Goal: Task Accomplishment & Management: Use online tool/utility

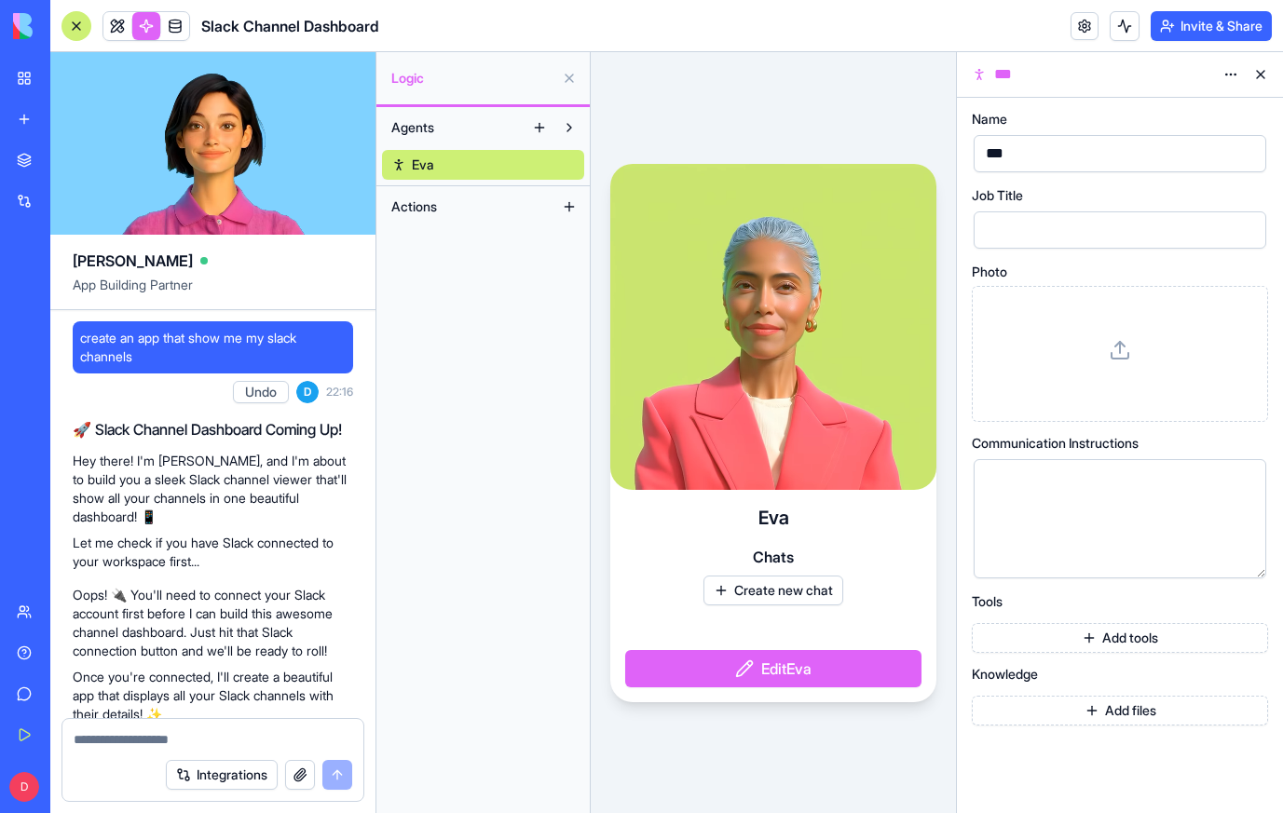
scroll to position [1418, 0]
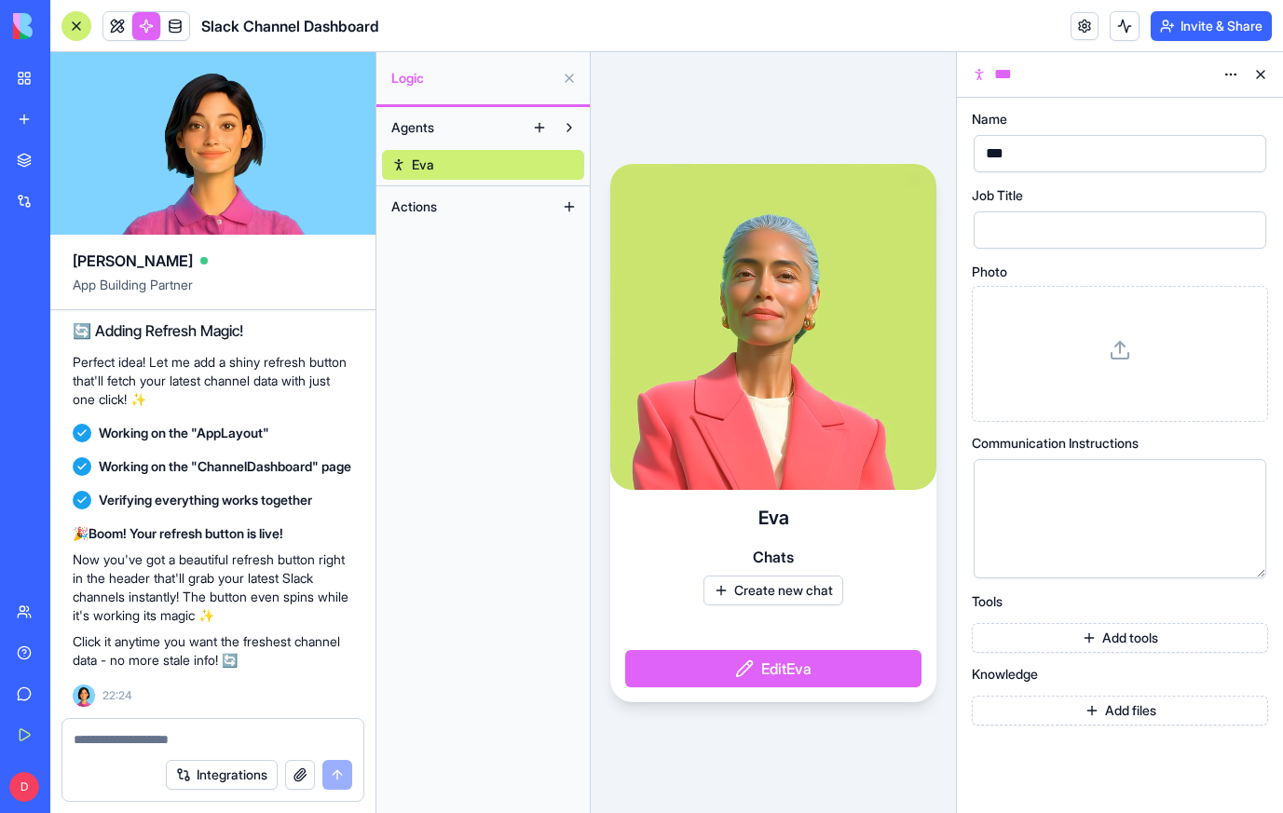
click at [21, 129] on link "New app" at bounding box center [43, 119] width 75 height 37
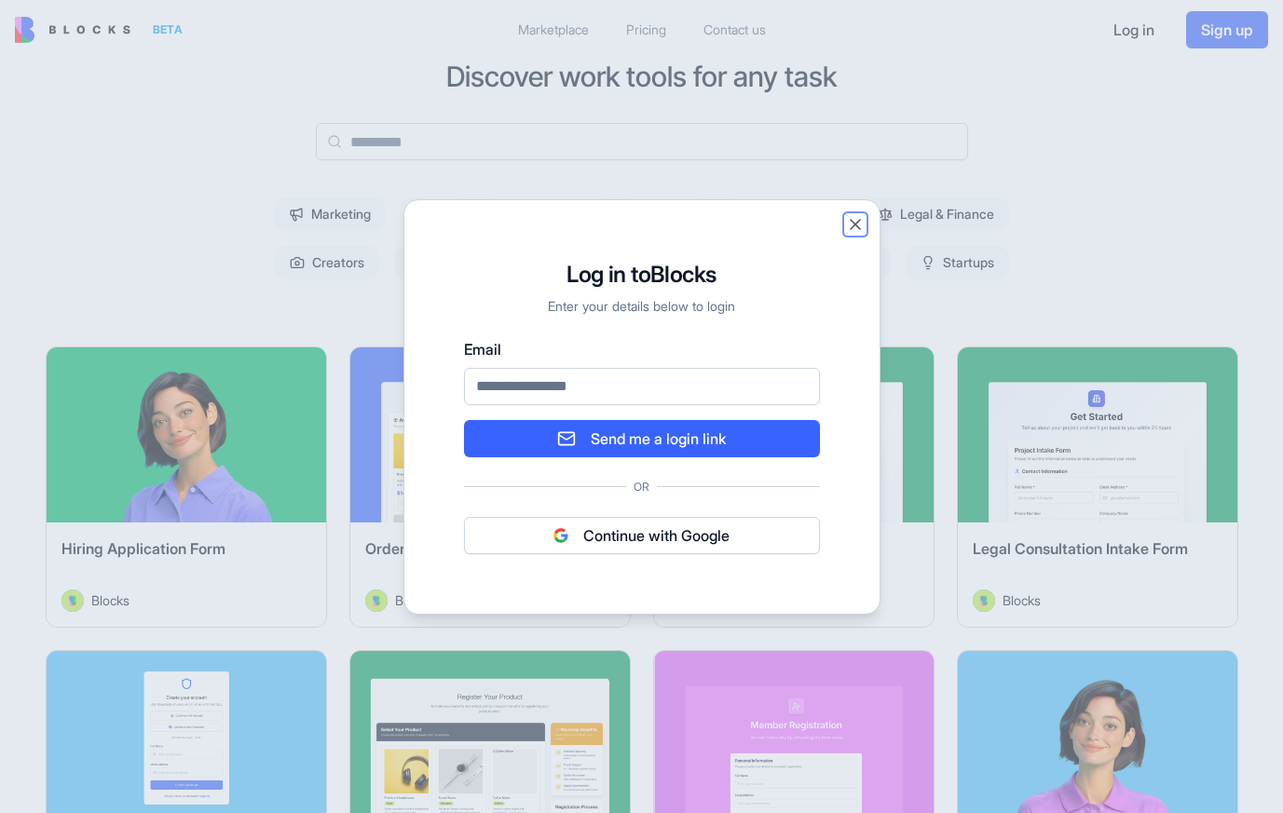
click at [852, 226] on button "Close" at bounding box center [855, 224] width 19 height 19
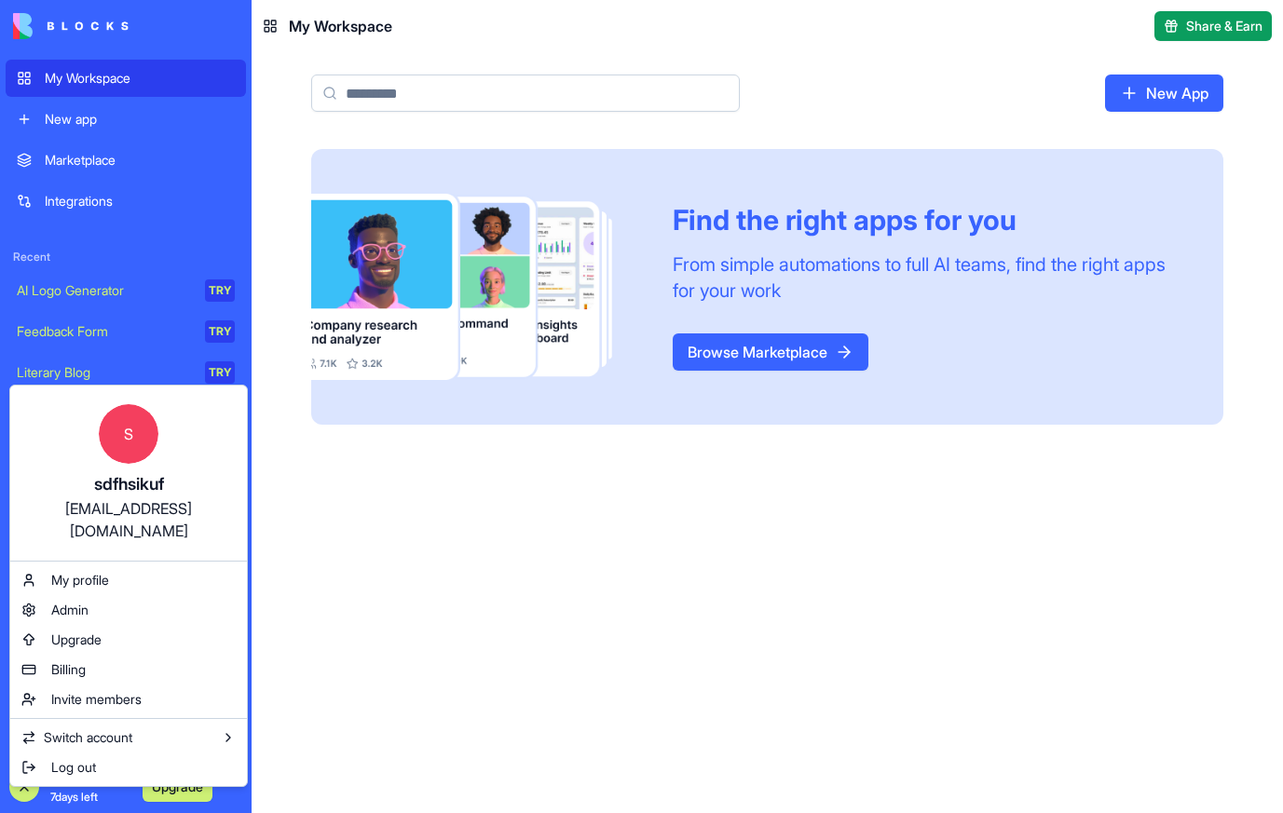
click at [523, 514] on html "My Workspace New app Marketplace Integrations Recent AI Logo Generator TRY Feed…" at bounding box center [641, 406] width 1283 height 813
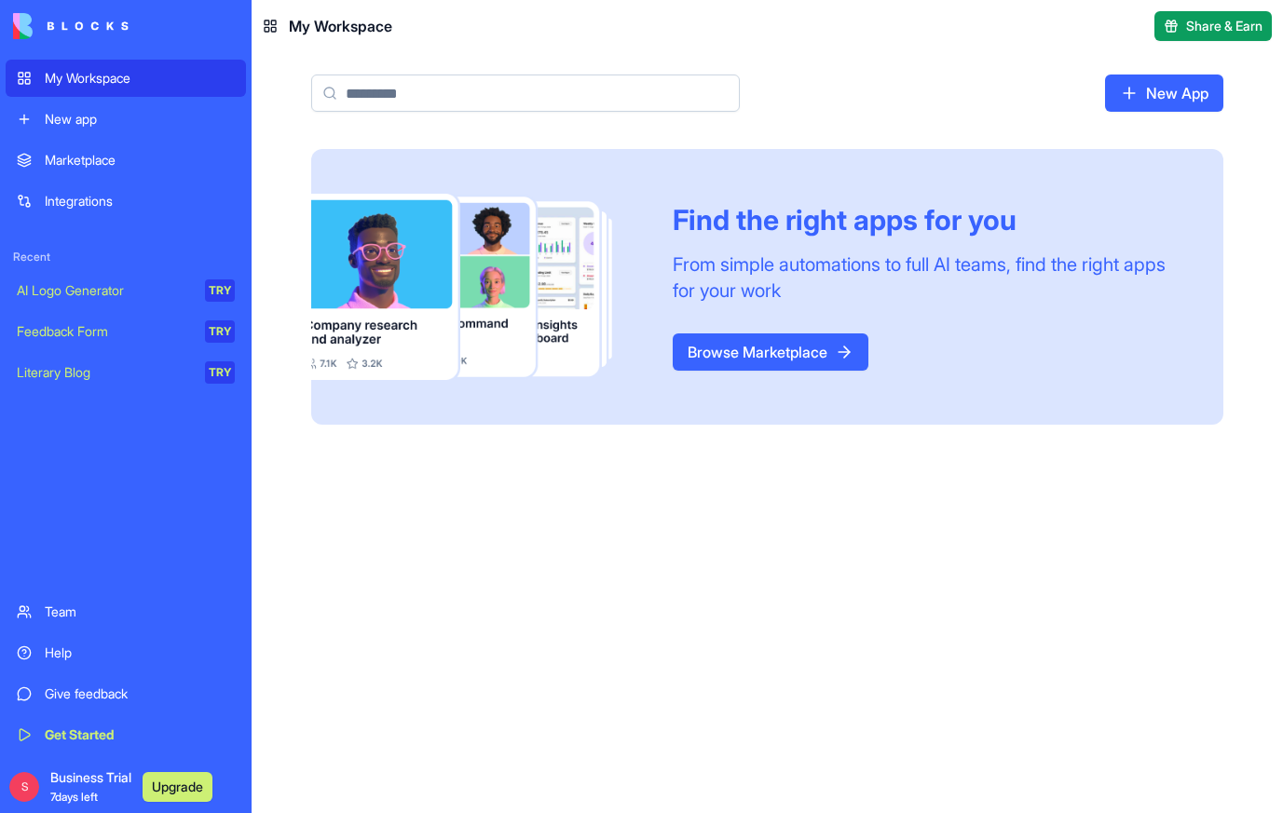
click at [66, 126] on div "New app" at bounding box center [140, 119] width 190 height 19
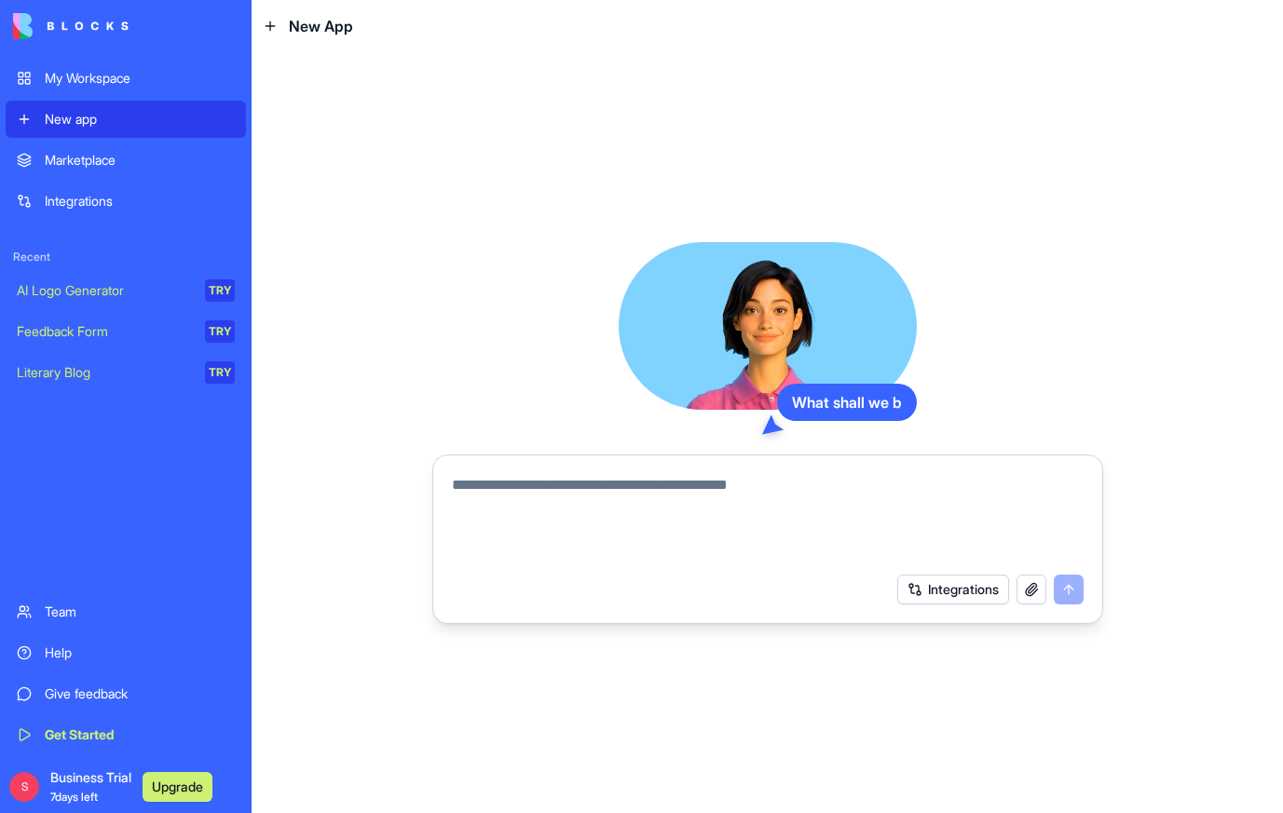
type textarea "**********"
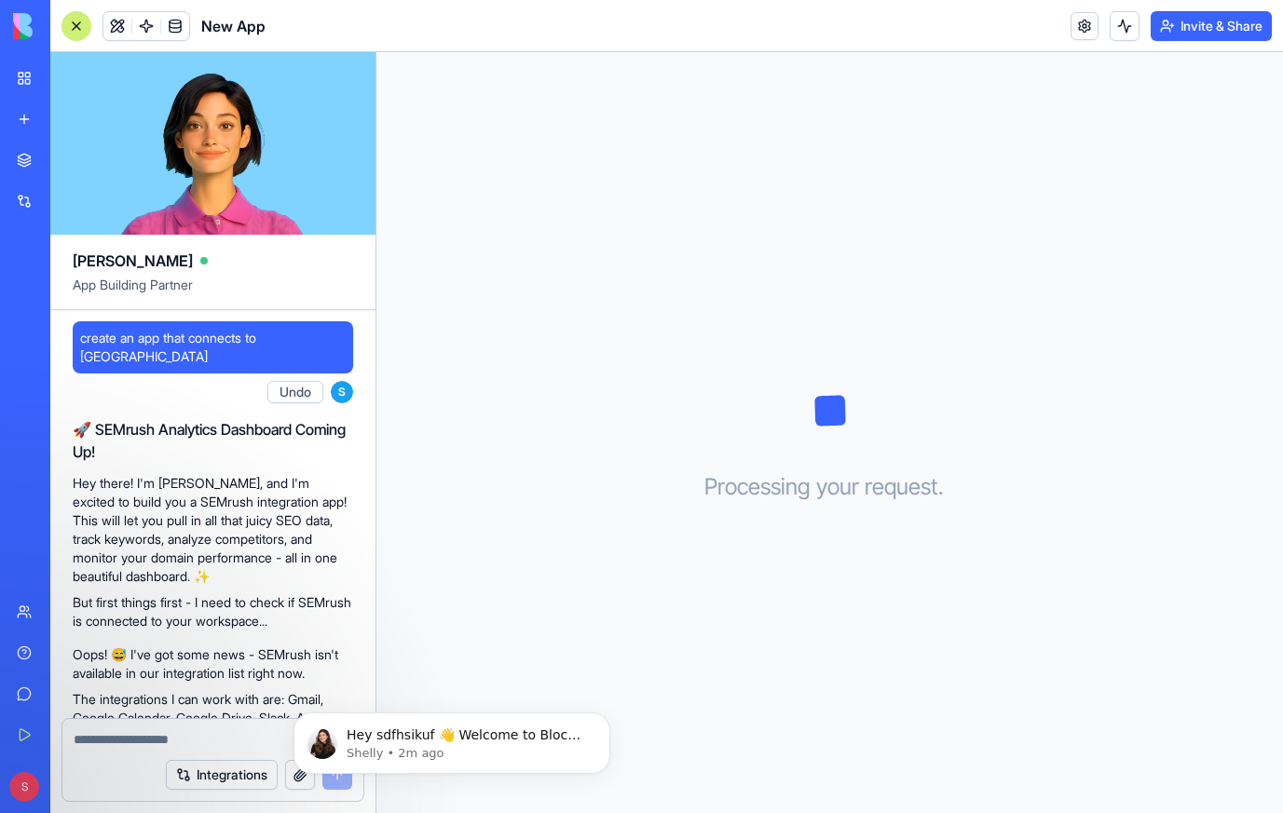
scroll to position [196, 0]
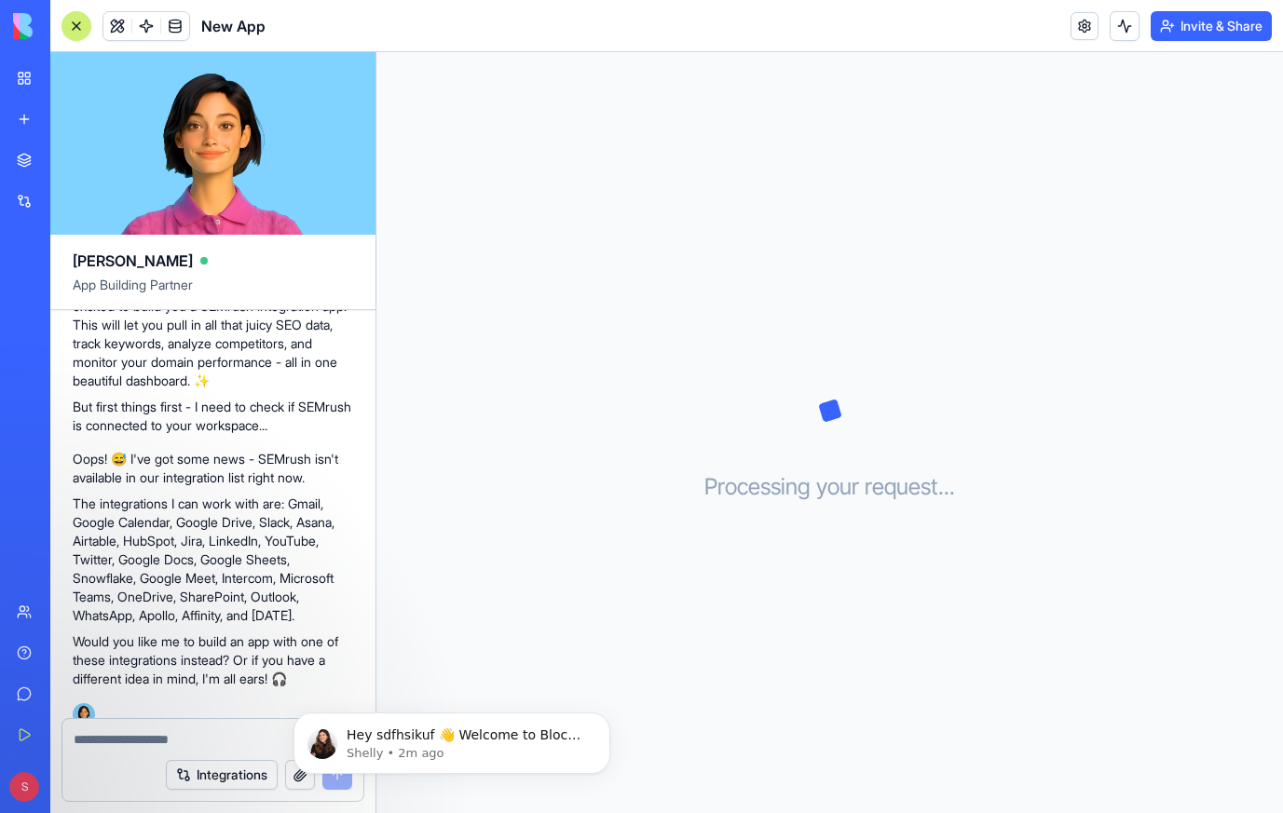
click at [16, 123] on link "New app" at bounding box center [43, 119] width 75 height 37
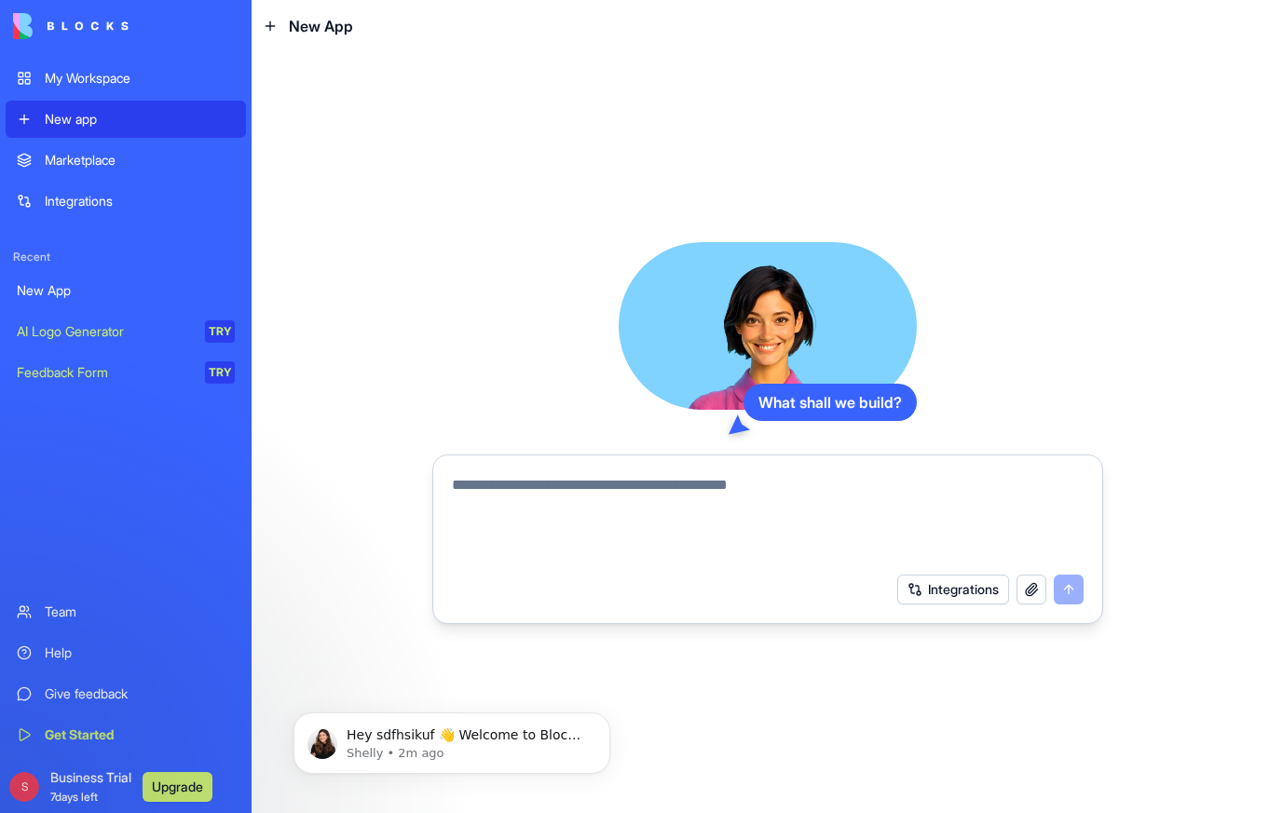
click at [537, 499] on textarea at bounding box center [768, 518] width 632 height 89
type textarea "**********"
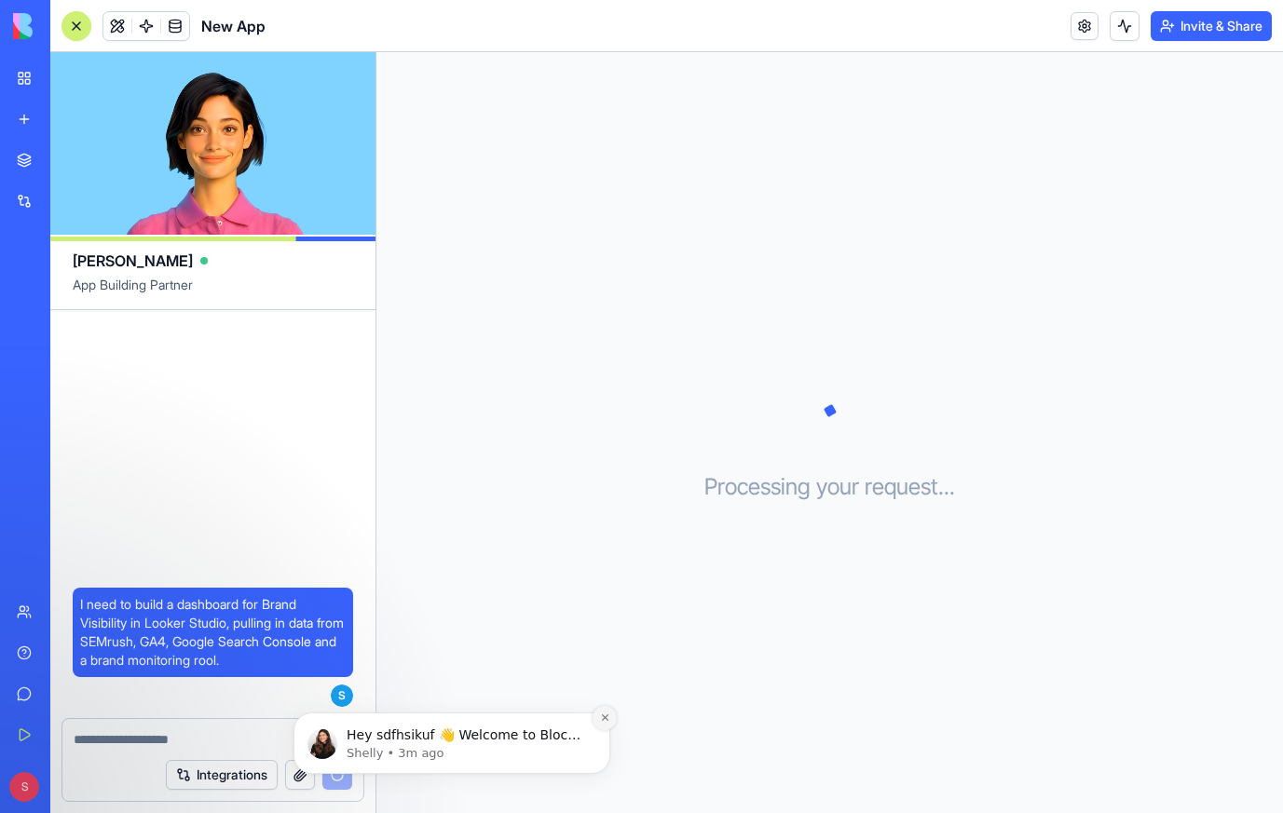
click at [606, 713] on icon "Dismiss notification" at bounding box center [605, 718] width 10 height 10
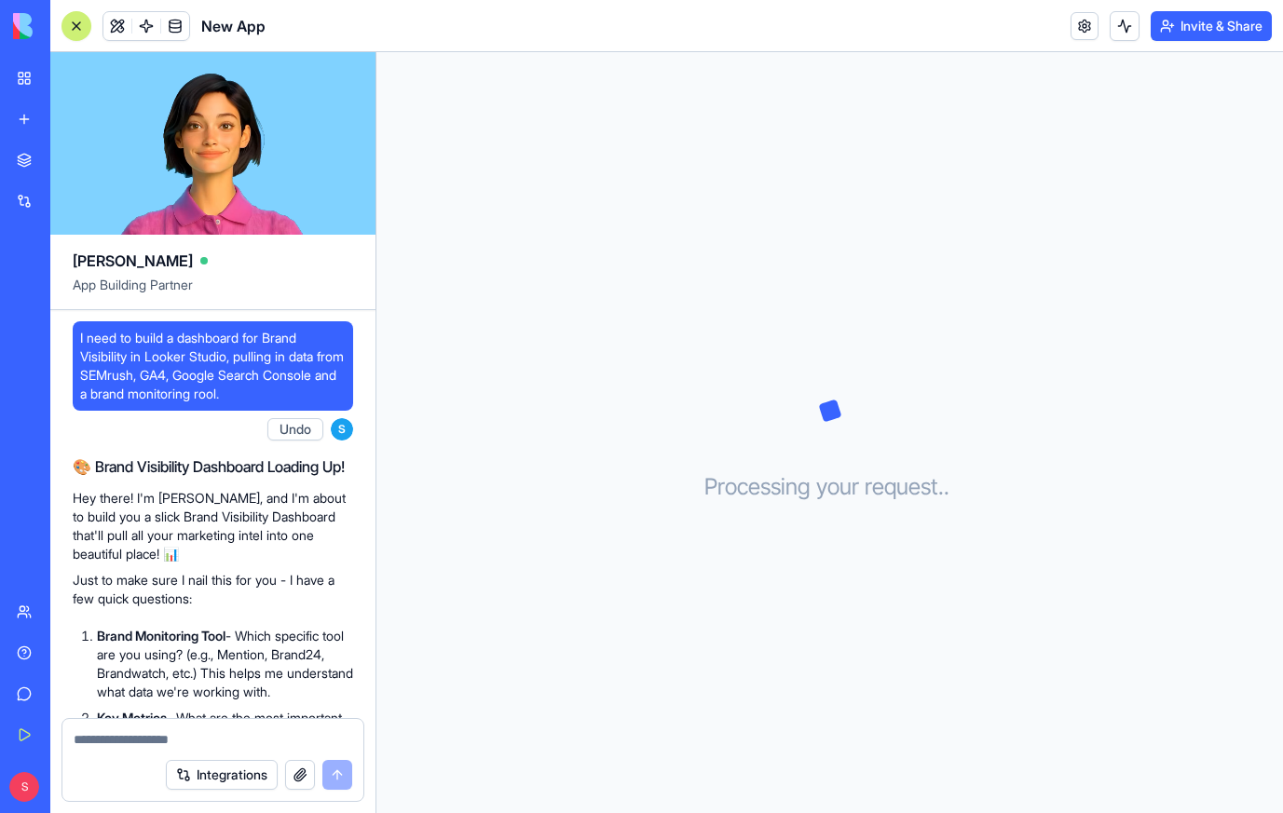
click at [240, 551] on p "Hey there! I'm Ella, and I'm about to build you a slick Brand Visibility Dashbo…" at bounding box center [213, 526] width 280 height 75
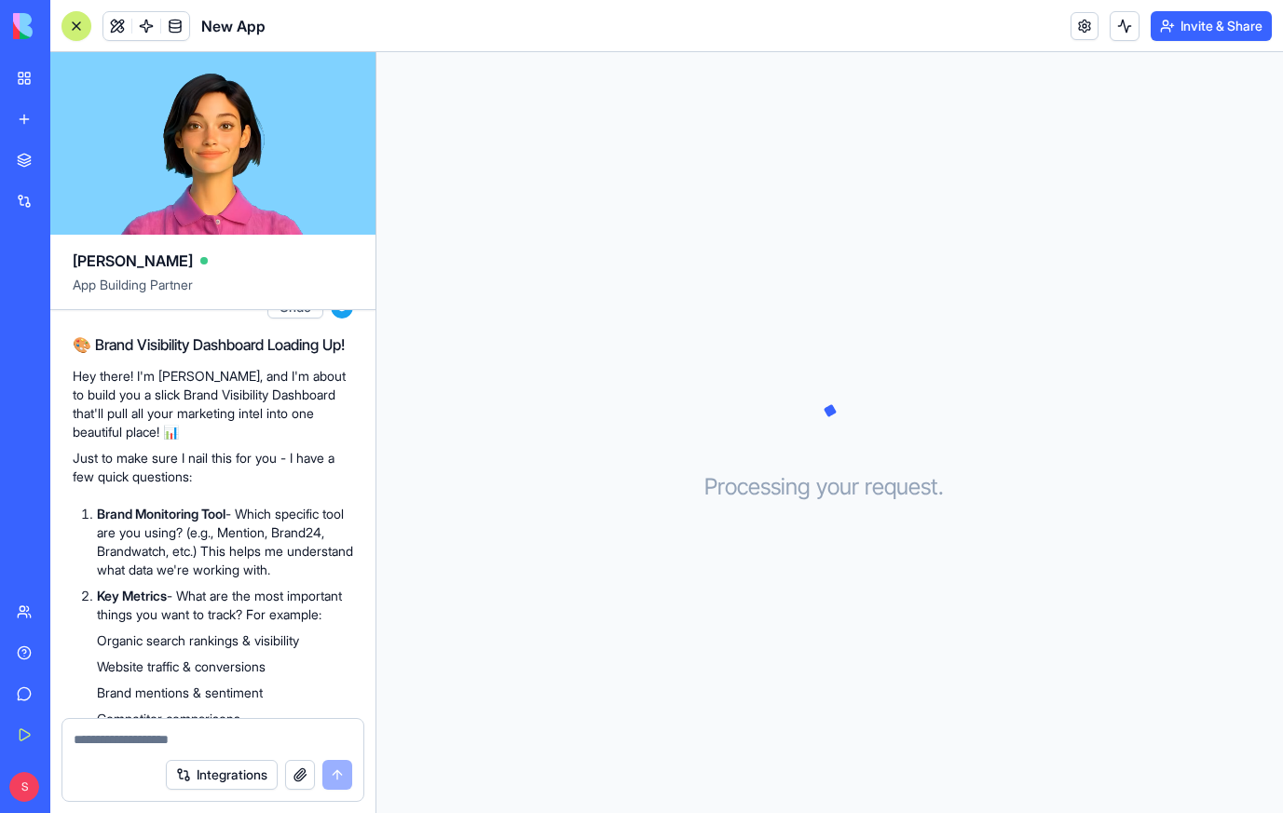
scroll to position [350, 0]
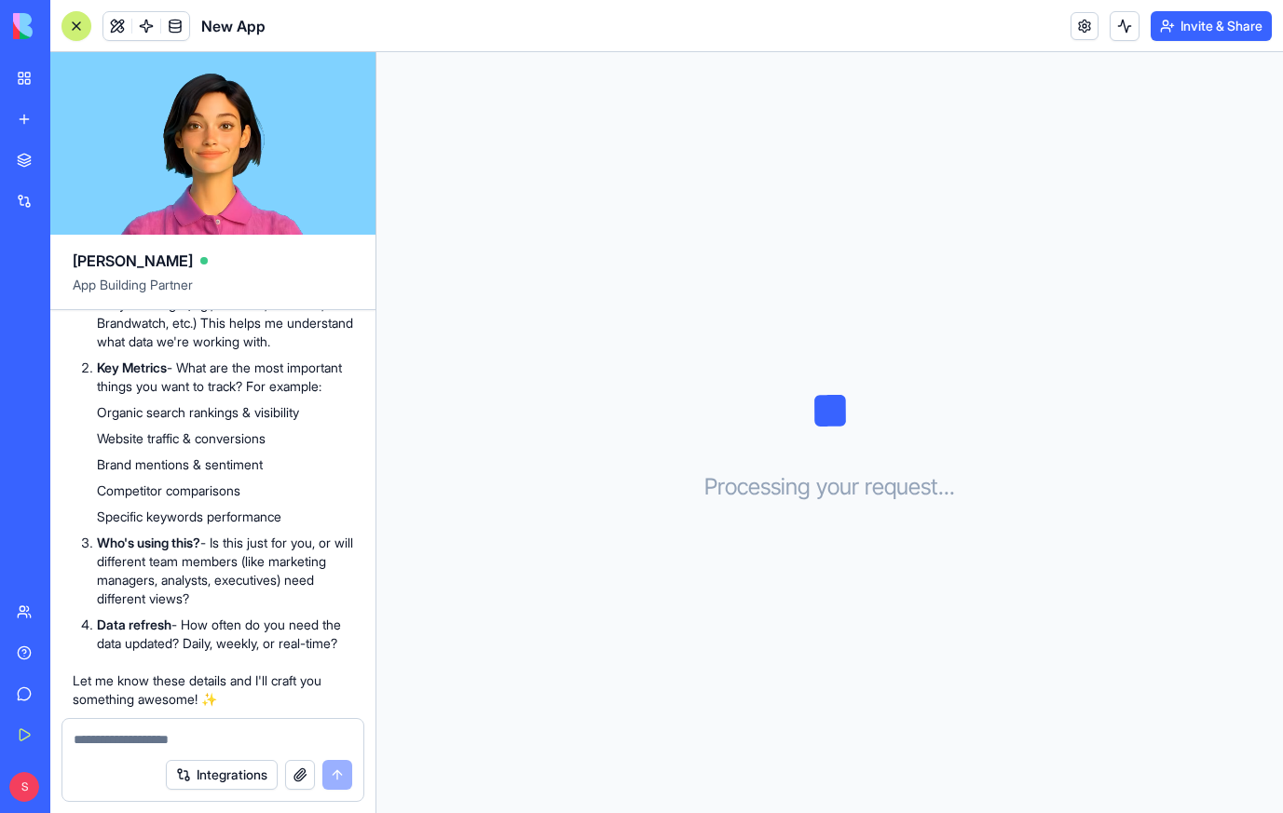
click at [164, 746] on textarea at bounding box center [213, 739] width 279 height 19
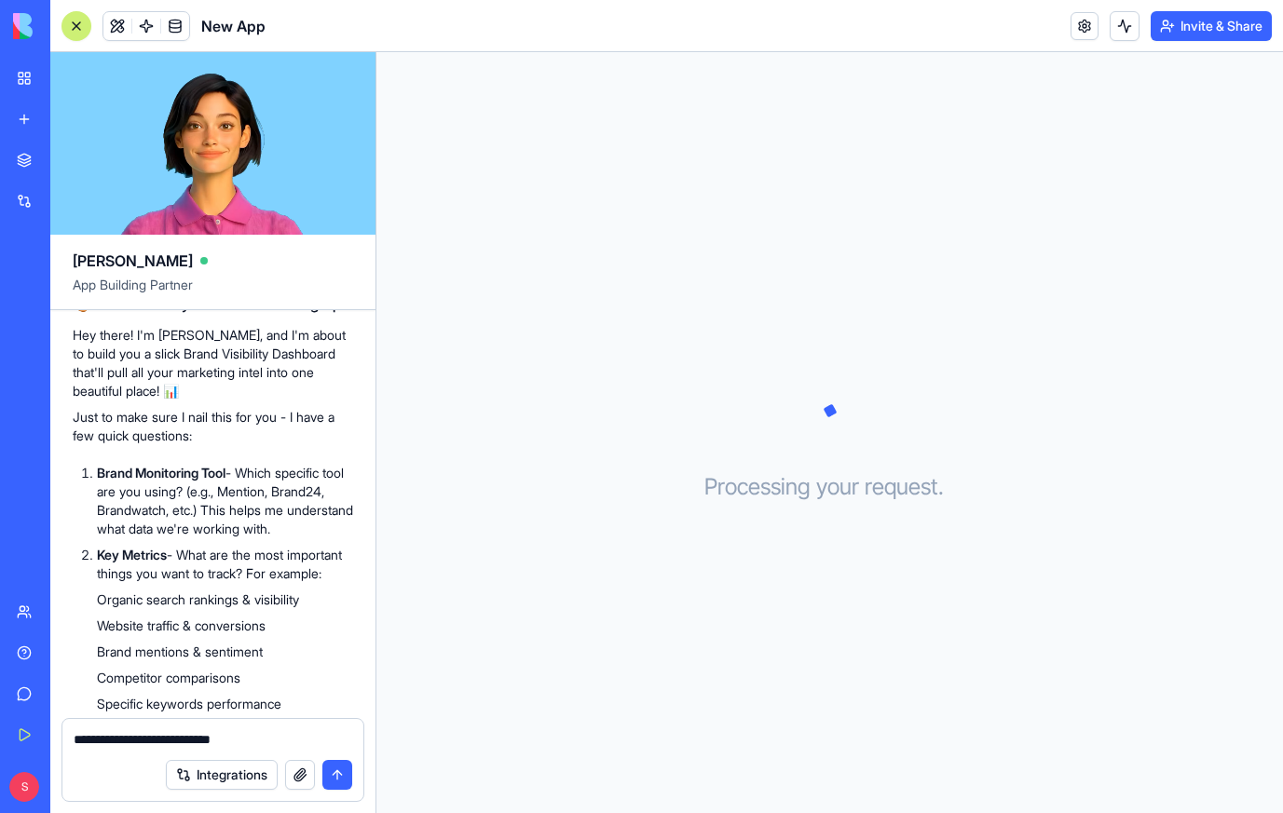
scroll to position [0, 0]
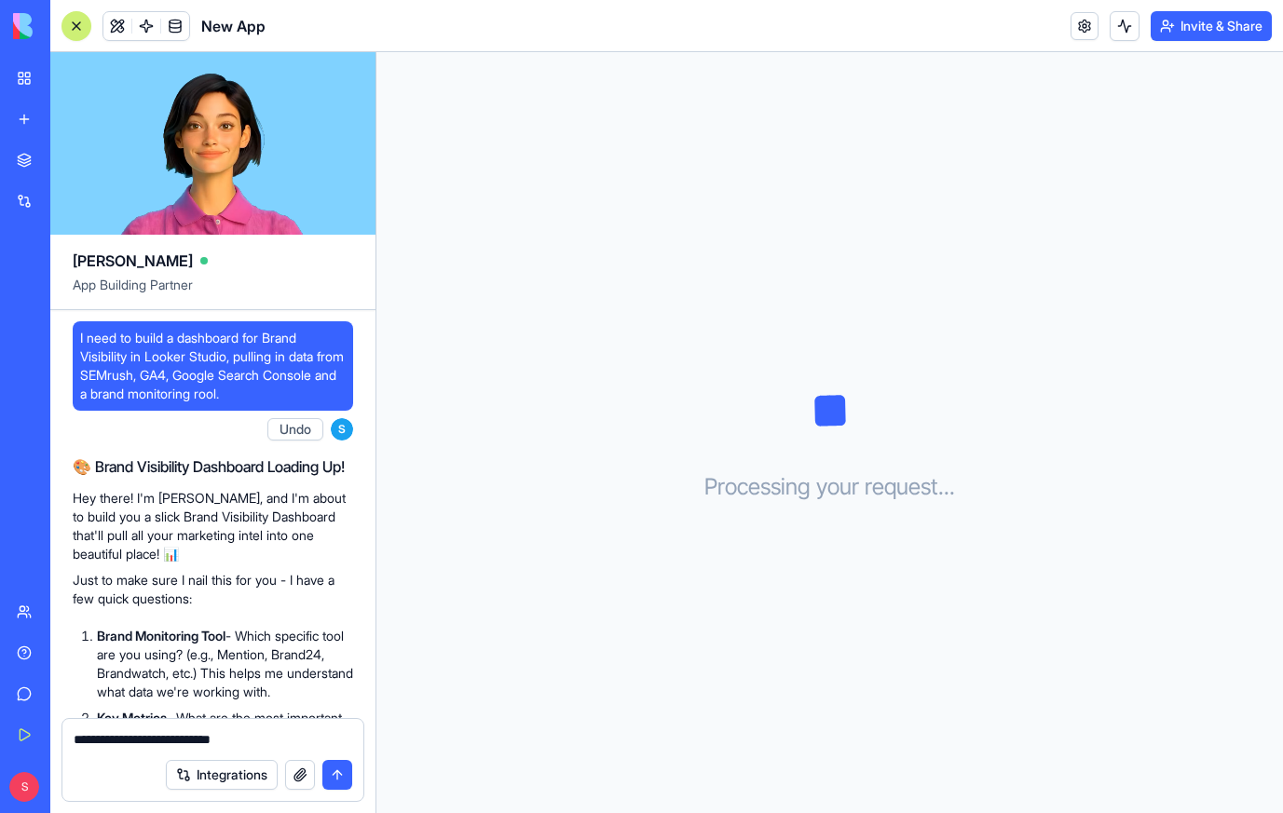
drag, startPoint x: 78, startPoint y: 374, endPoint x: 146, endPoint y: 368, distance: 68.2
click at [146, 368] on div "I need to build a dashboard for Brand Visibility in Looker Studio, pulling in d…" at bounding box center [213, 365] width 280 height 89
click at [195, 377] on span "I need to build a dashboard for Brand Visibility in Looker Studio, pulling in d…" at bounding box center [212, 366] width 265 height 75
click at [188, 396] on span "I need to build a dashboard for Brand Visibility in Looker Studio, pulling in d…" at bounding box center [212, 366] width 265 height 75
click at [276, 399] on span "I need to build a dashboard for Brand Visibility in Looker Studio, pulling in d…" at bounding box center [212, 366] width 265 height 75
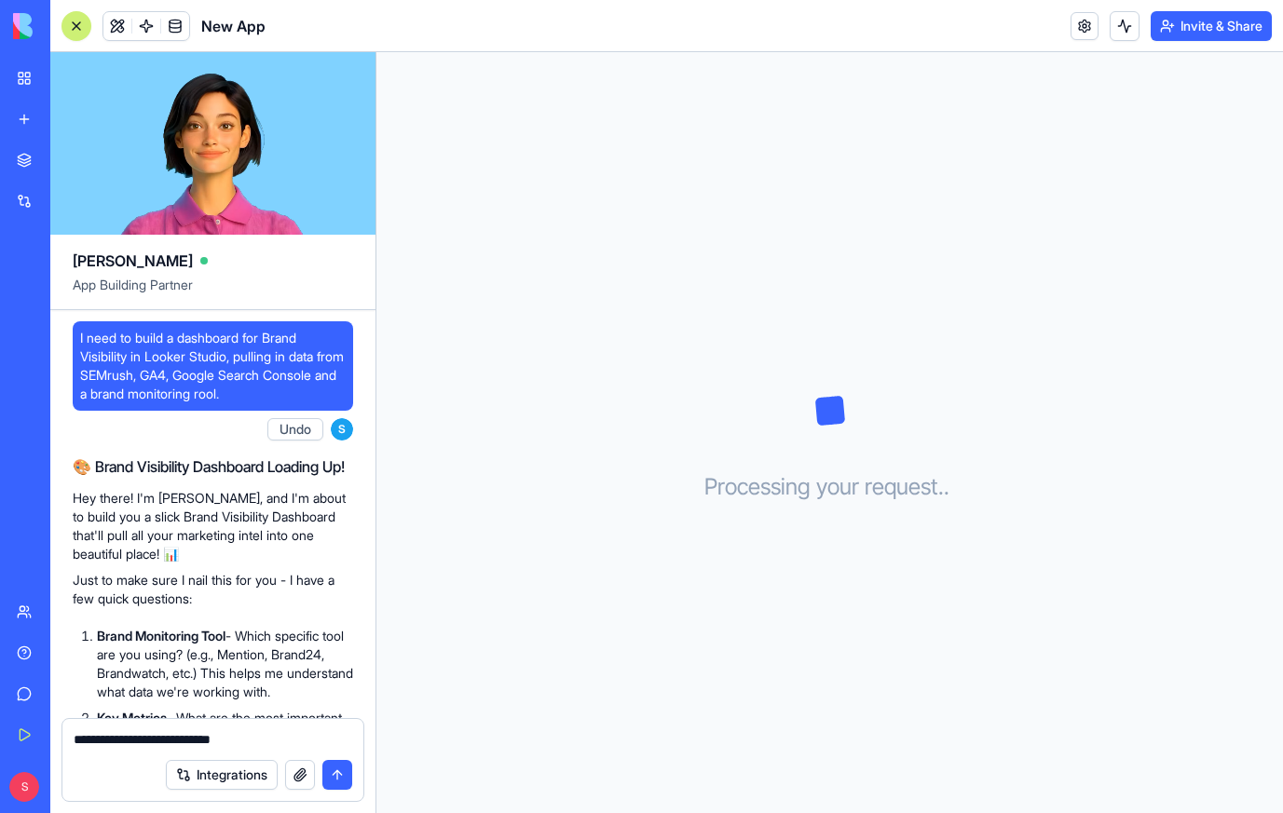
drag, startPoint x: 78, startPoint y: 333, endPoint x: 129, endPoint y: 393, distance: 79.3
click at [129, 393] on div "I need to build a dashboard for Brand Visibility in Looker Studio, pulling in d…" at bounding box center [213, 365] width 280 height 89
copy span "I need to build a dashboard for Brand Visibility in Looker Studio, pulling in d…"
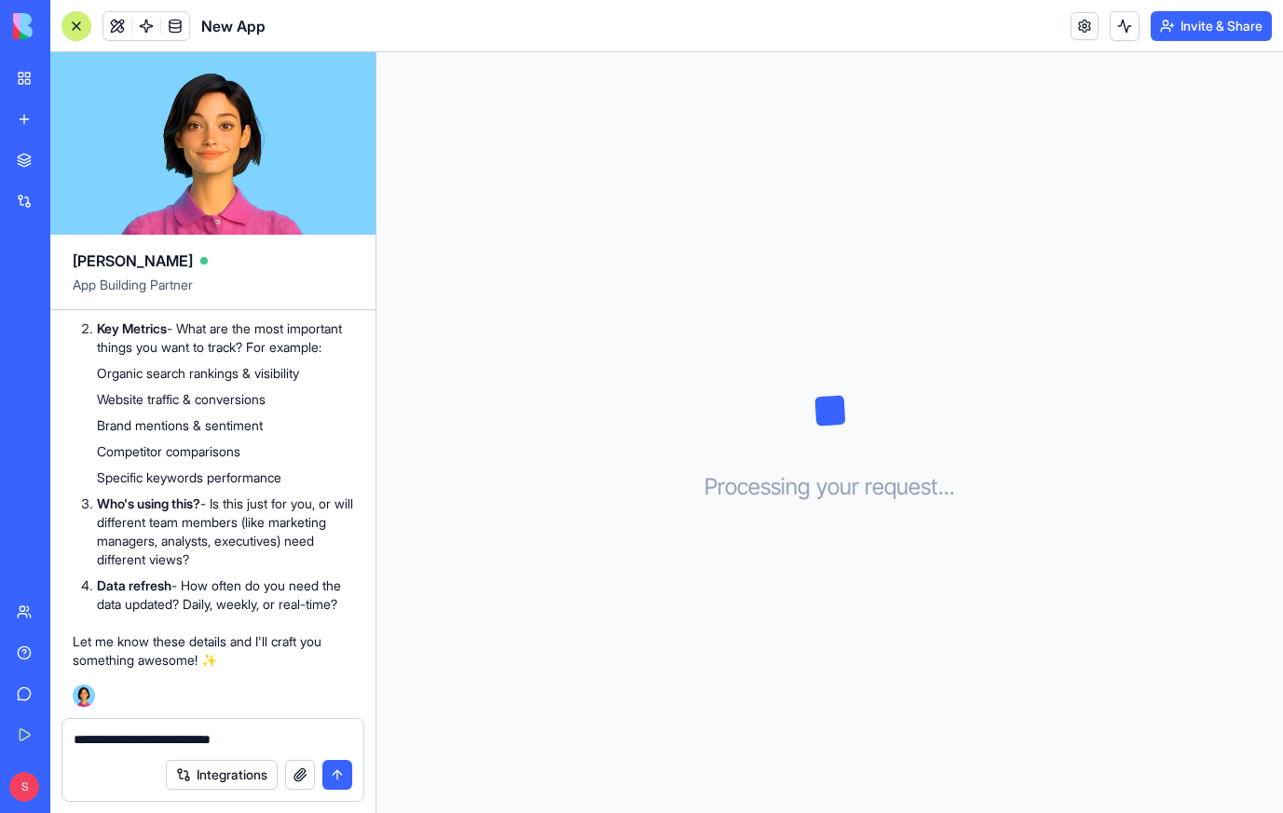
click at [126, 741] on textarea "**********" at bounding box center [213, 739] width 279 height 19
paste textarea "**********"
type textarea "**********"
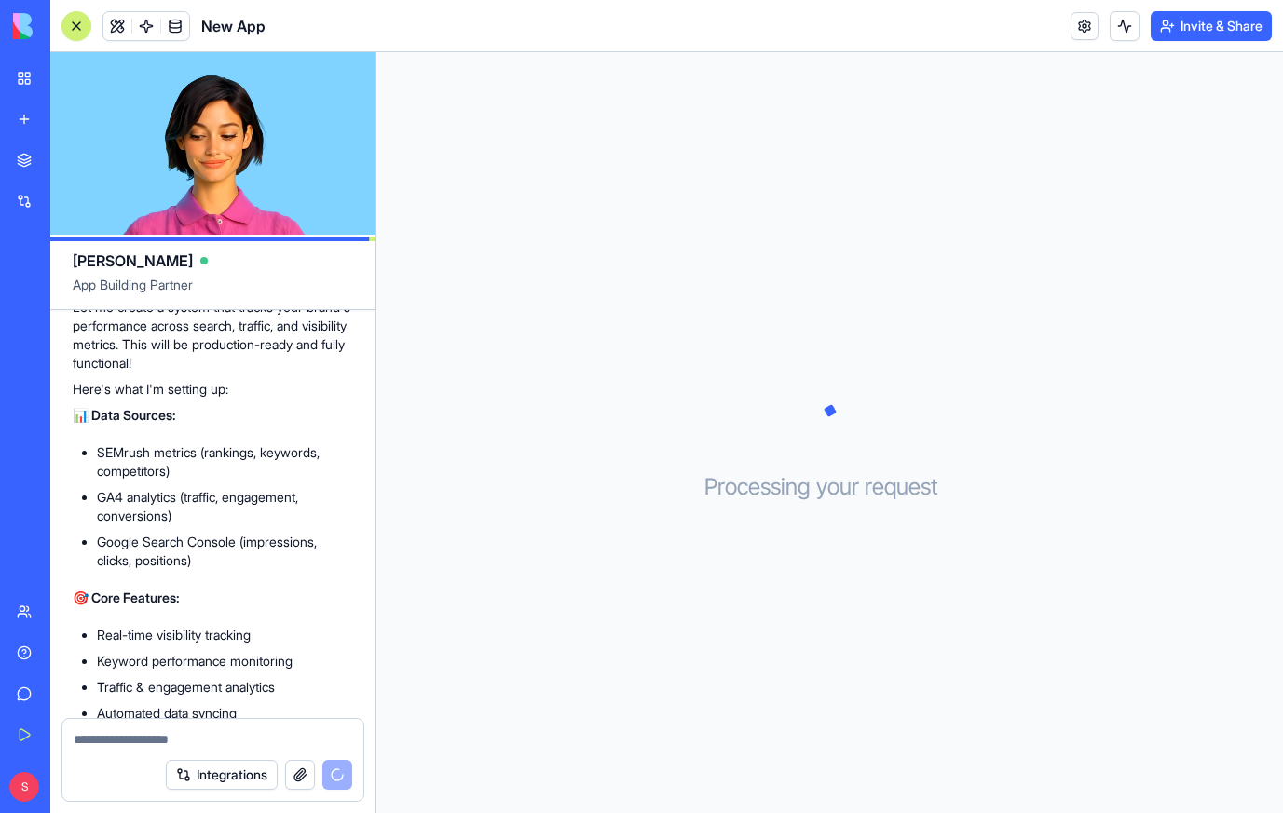
scroll to position [574, 0]
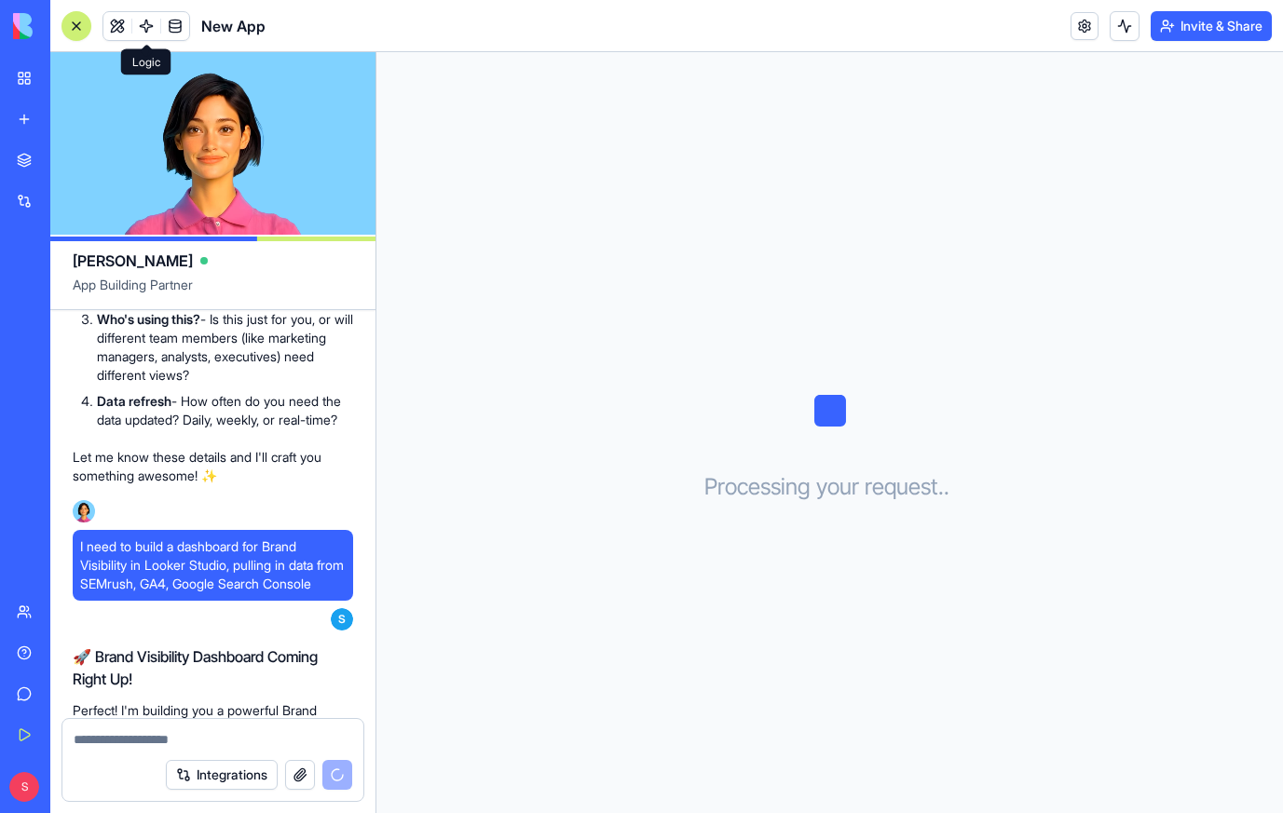
click at [147, 34] on span at bounding box center [146, 26] width 52 height 52
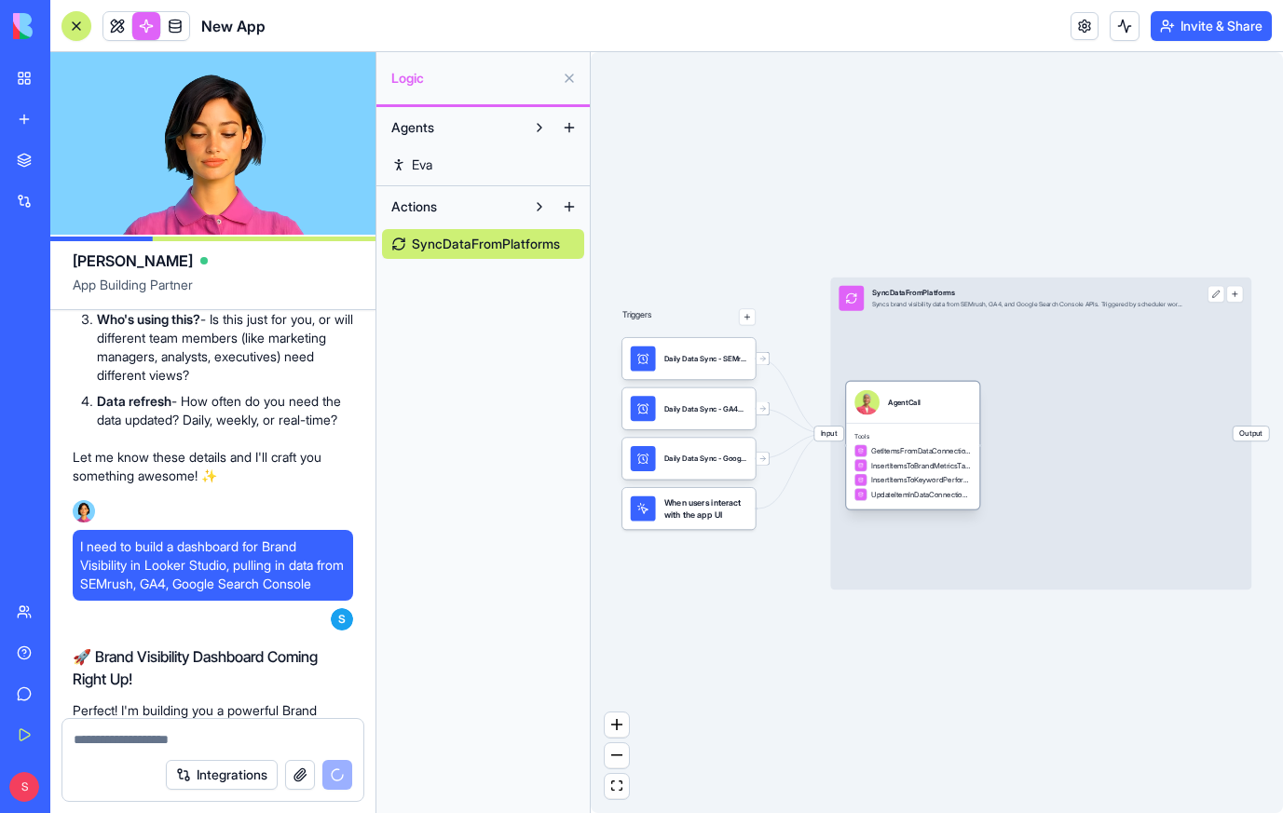
click at [935, 474] on div "InsertItemsToKeywordPerformanceTable" at bounding box center [912, 480] width 116 height 12
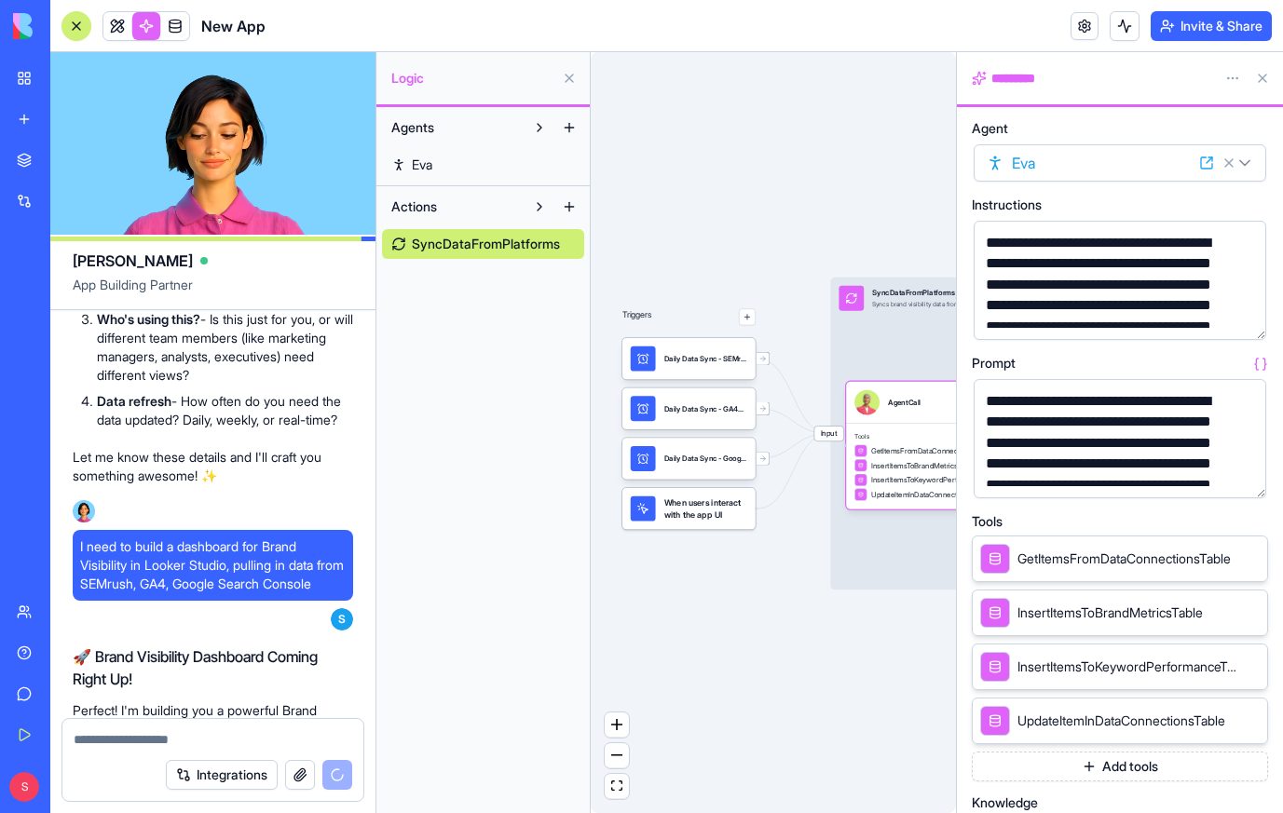
click at [1268, 74] on button at bounding box center [1262, 78] width 30 height 30
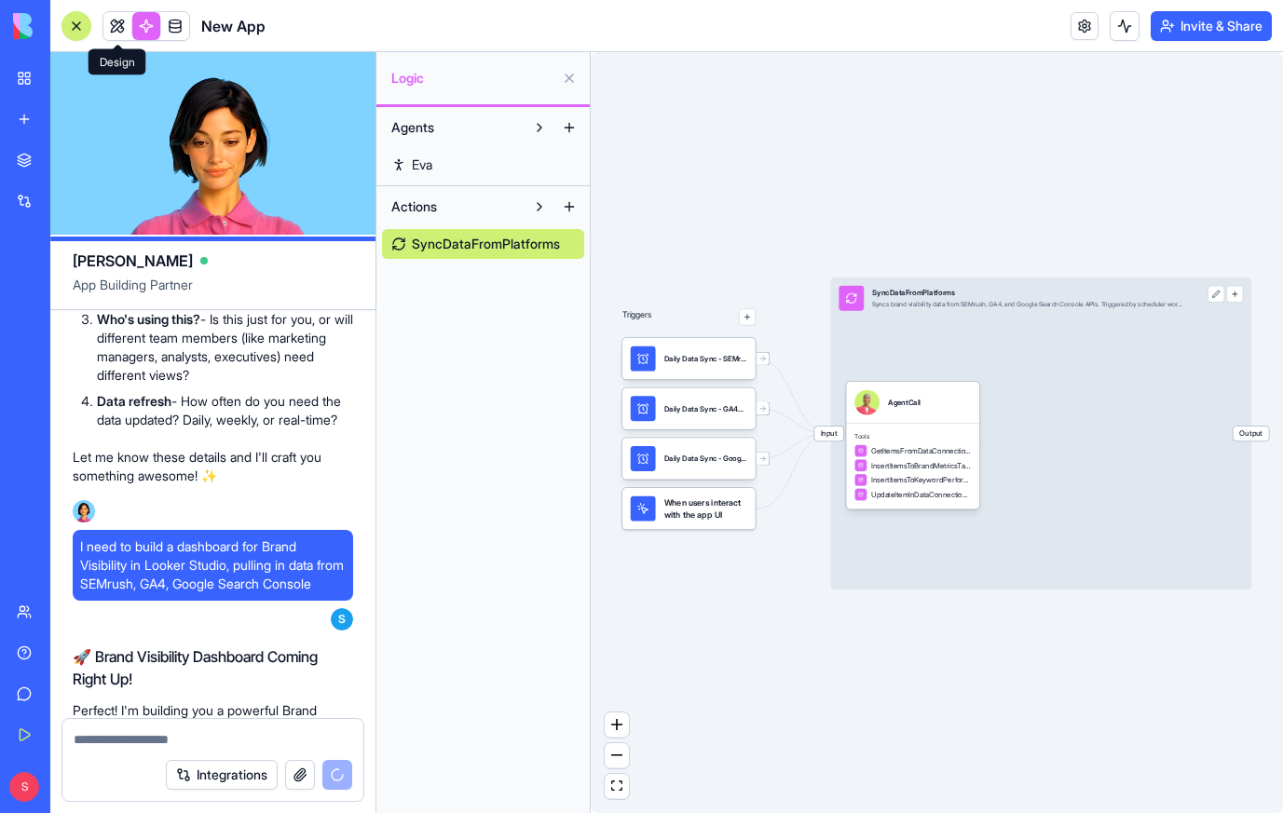
click at [116, 14] on link at bounding box center [117, 26] width 28 height 28
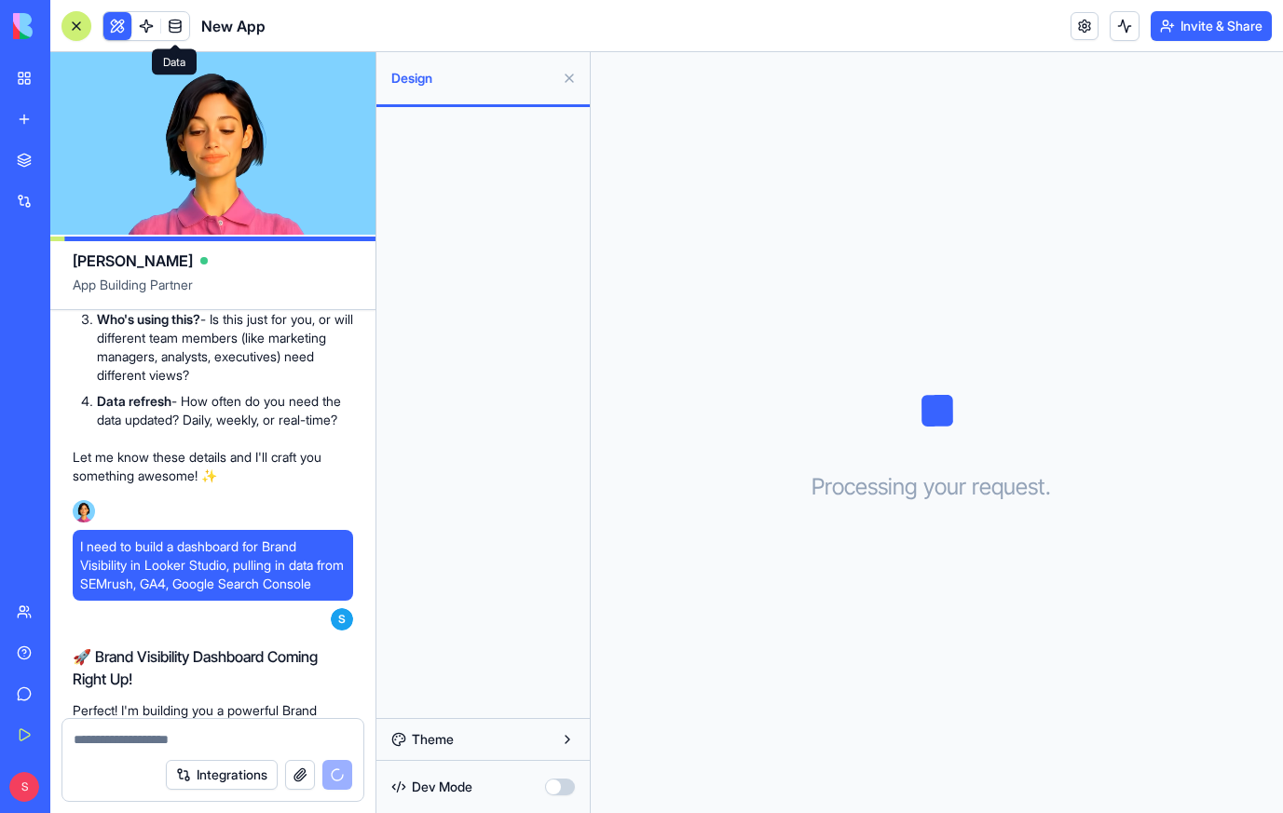
click at [183, 21] on span at bounding box center [175, 26] width 52 height 52
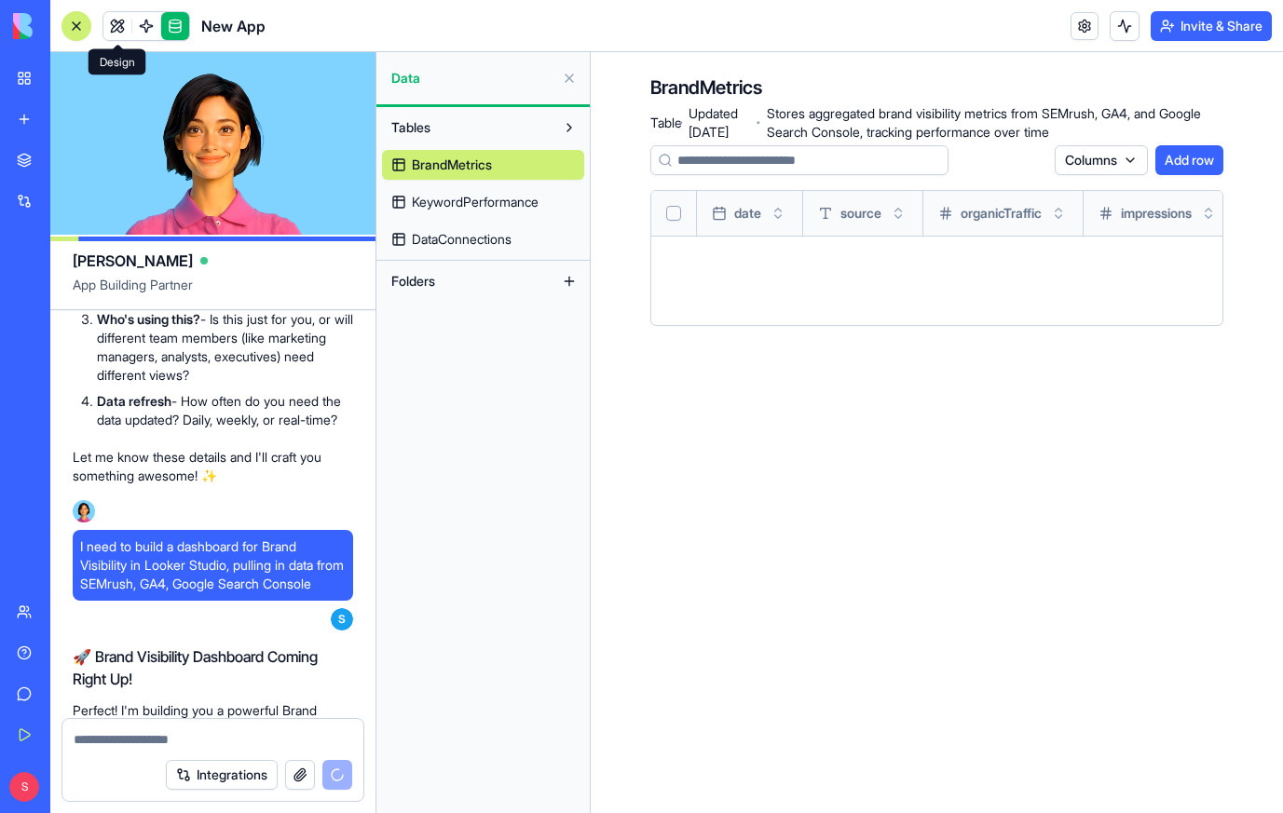
click at [117, 21] on link at bounding box center [117, 26] width 28 height 28
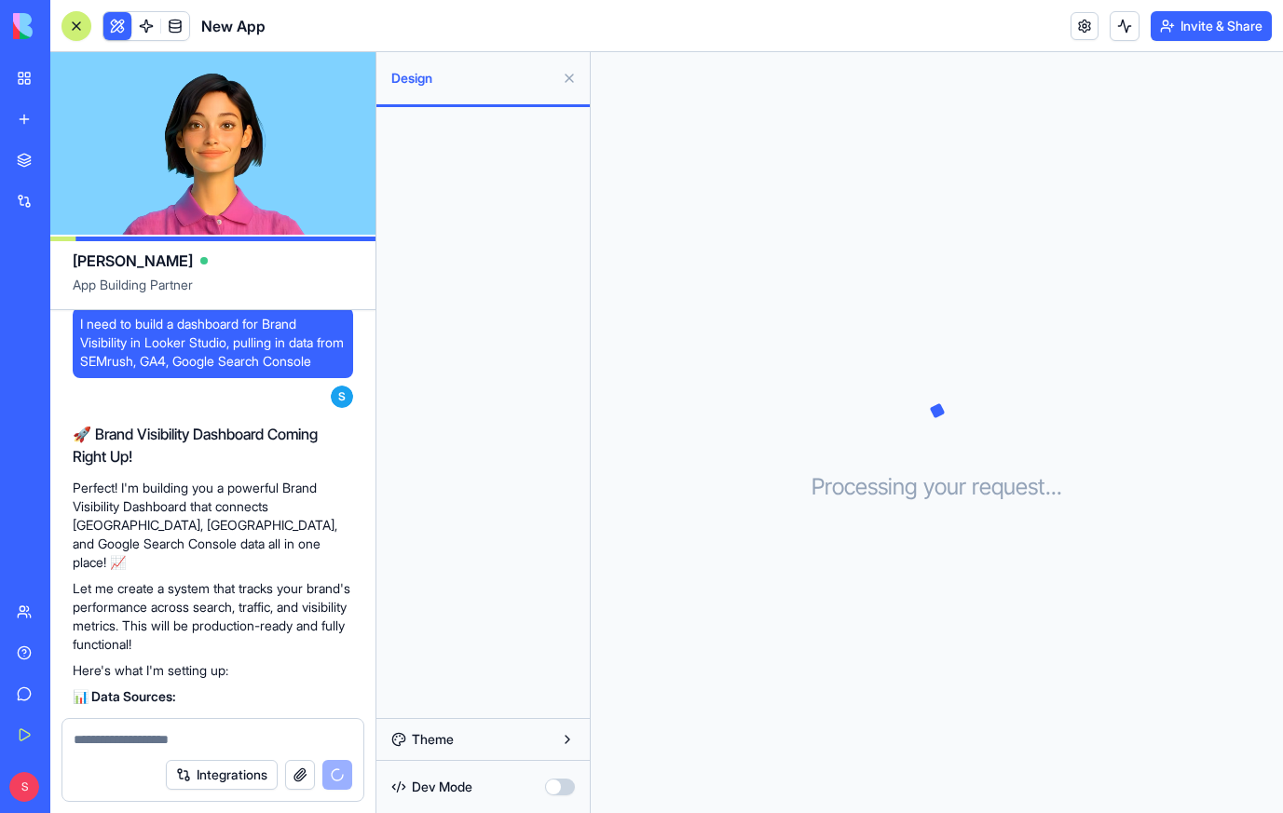
scroll to position [797, 0]
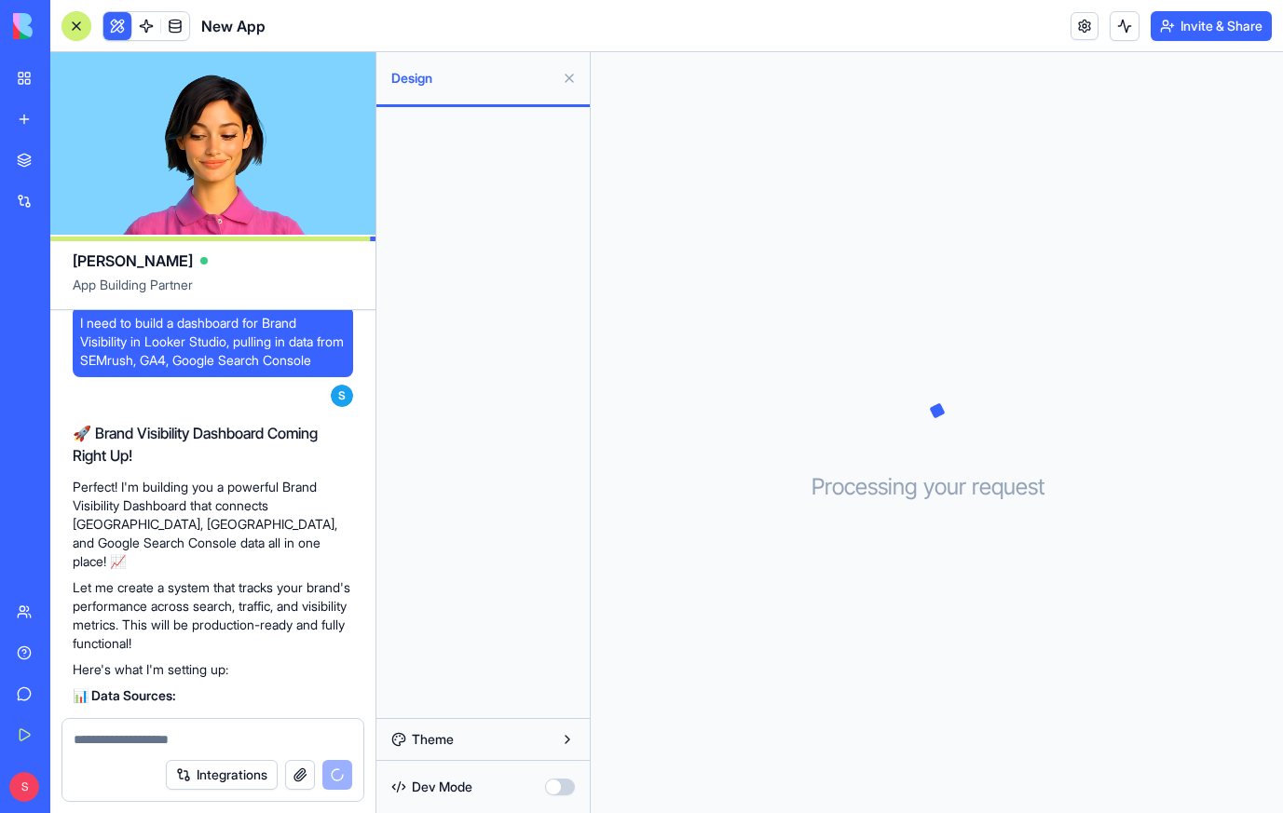
drag, startPoint x: 78, startPoint y: 374, endPoint x: 142, endPoint y: 434, distance: 87.0
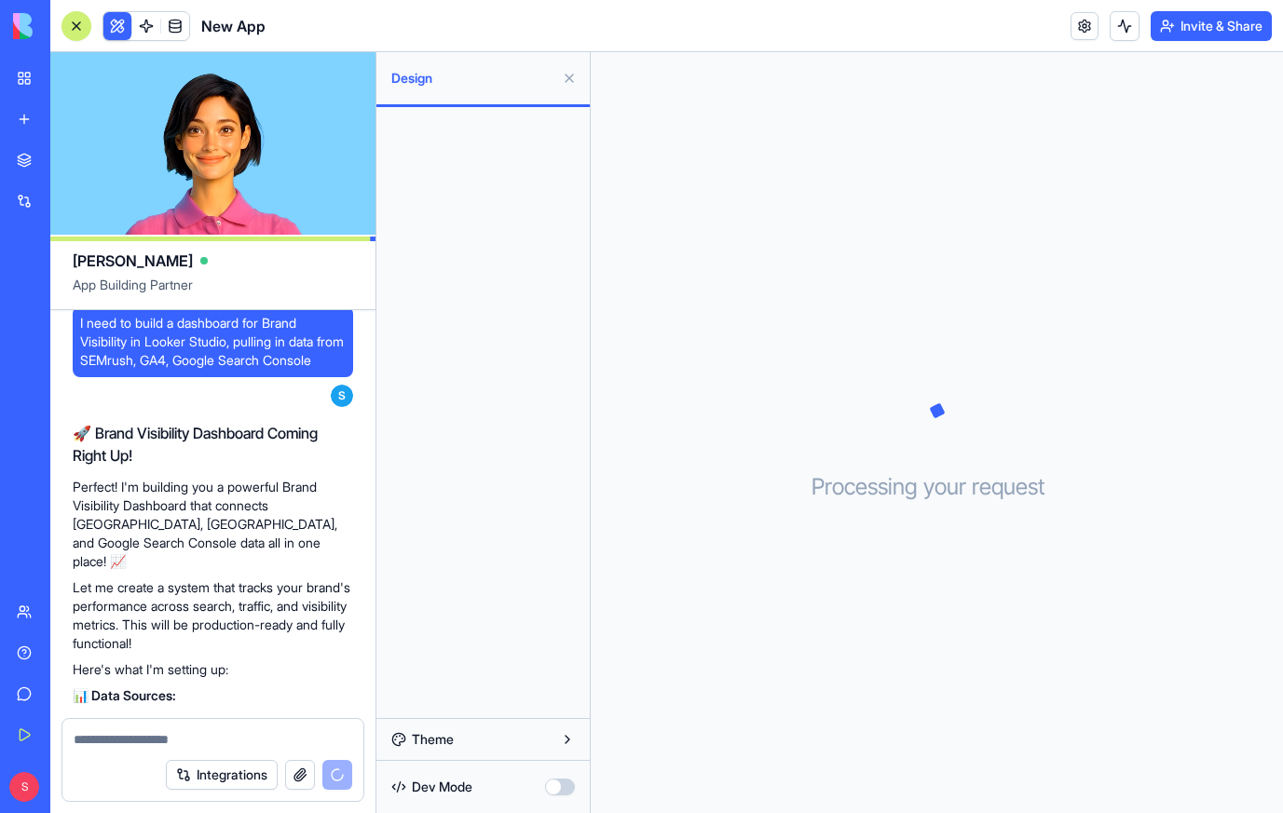
click at [142, 377] on div "I need to build a dashboard for Brand Visibility in Looker Studio, pulling in d…" at bounding box center [213, 341] width 280 height 71
copy span "I need to build a dashboard for Brand Visibility in Looker Studio, pulling in d…"
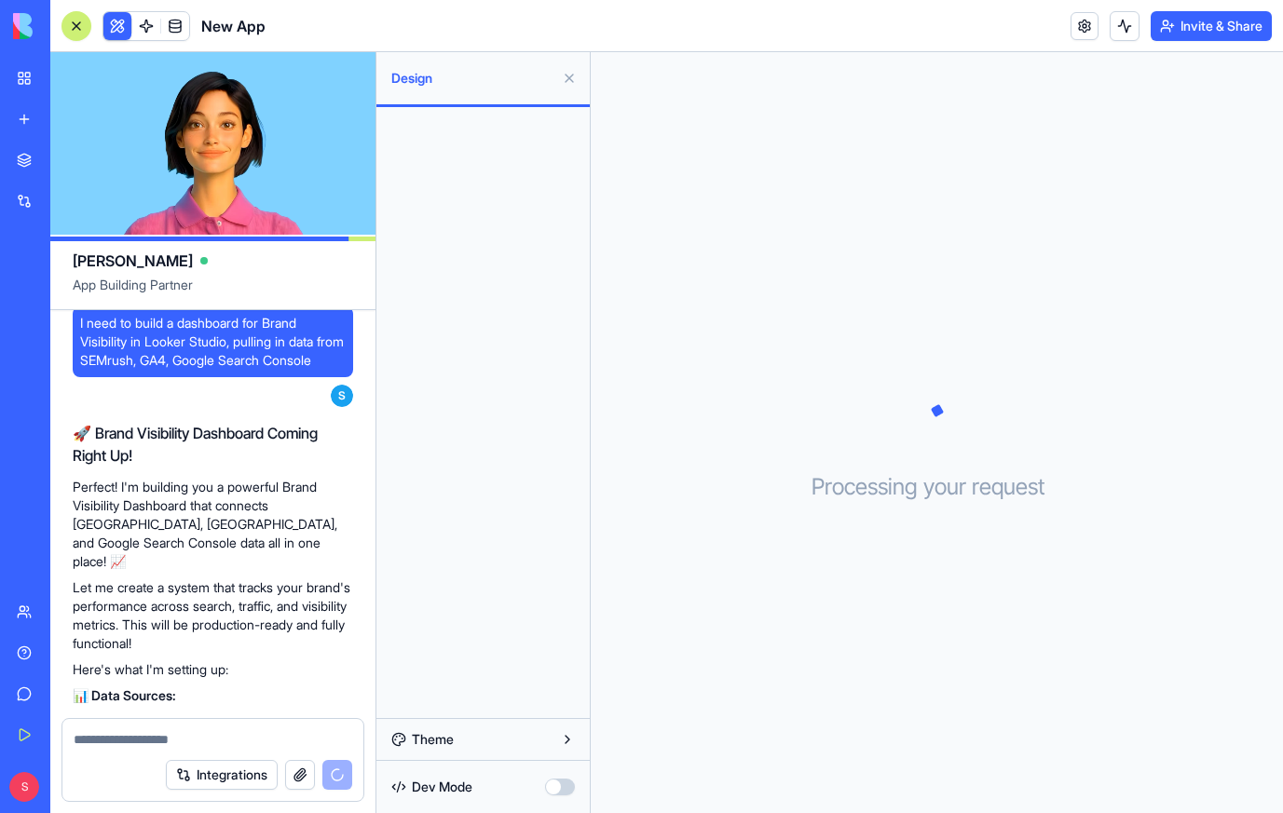
click at [32, 121] on link "New app" at bounding box center [43, 119] width 75 height 37
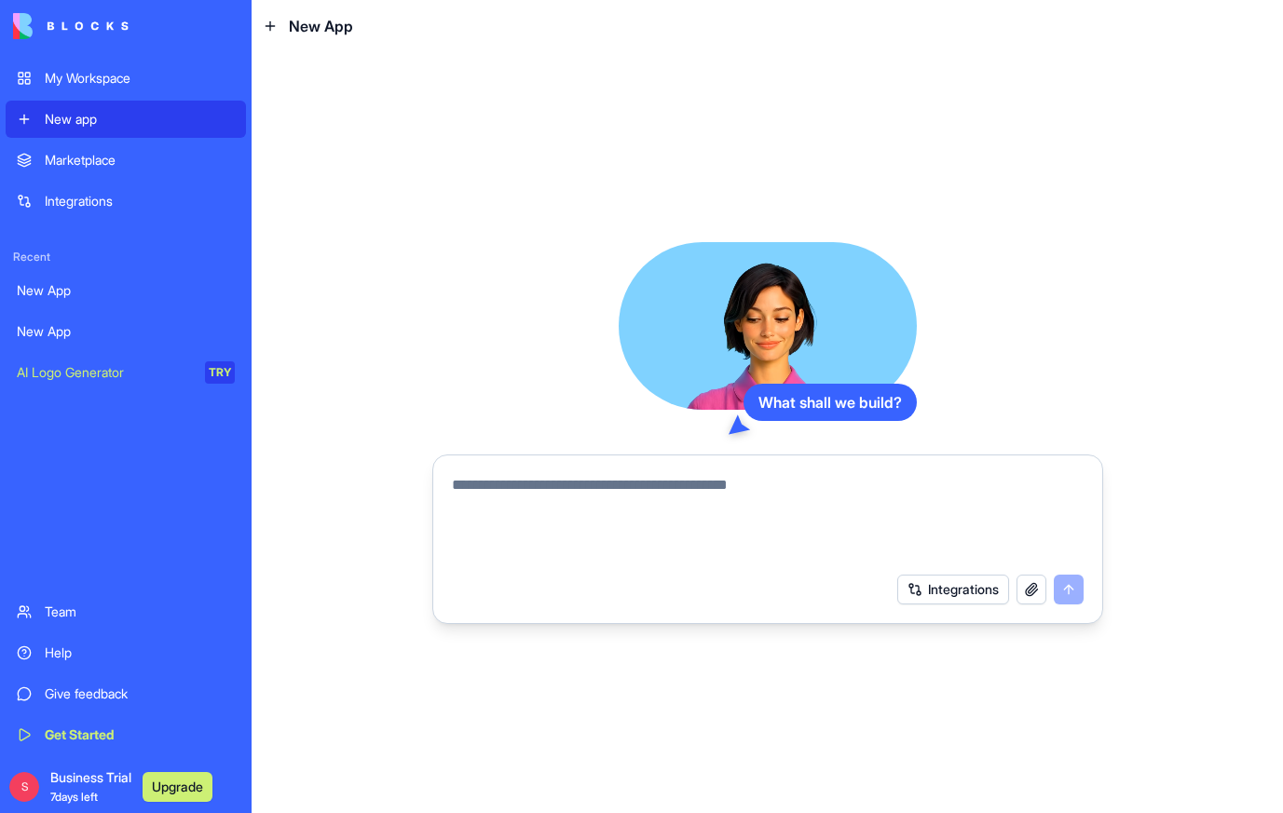
click at [534, 489] on textarea at bounding box center [768, 518] width 632 height 89
type textarea "**********"
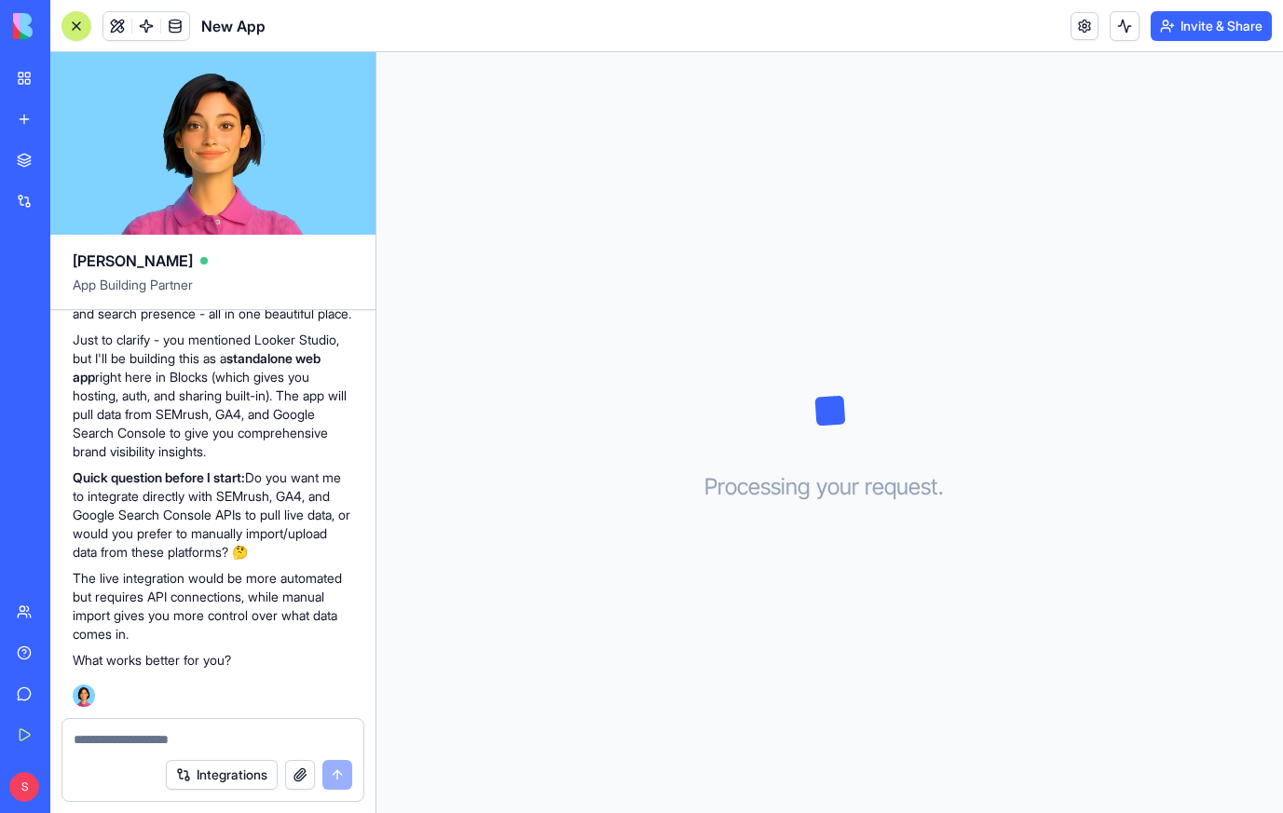
scroll to position [278, 0]
click at [132, 738] on textarea at bounding box center [213, 739] width 279 height 19
type textarea "**********"
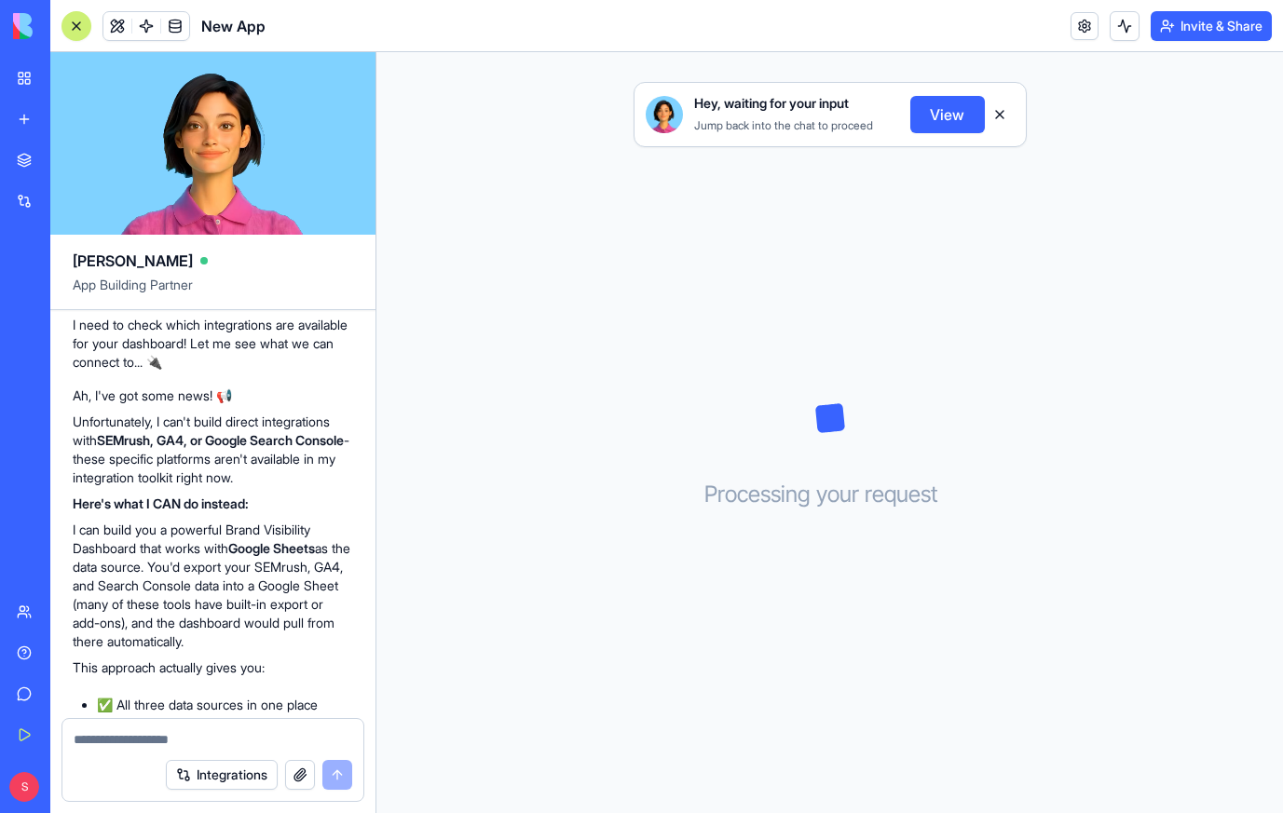
scroll to position [751, 0]
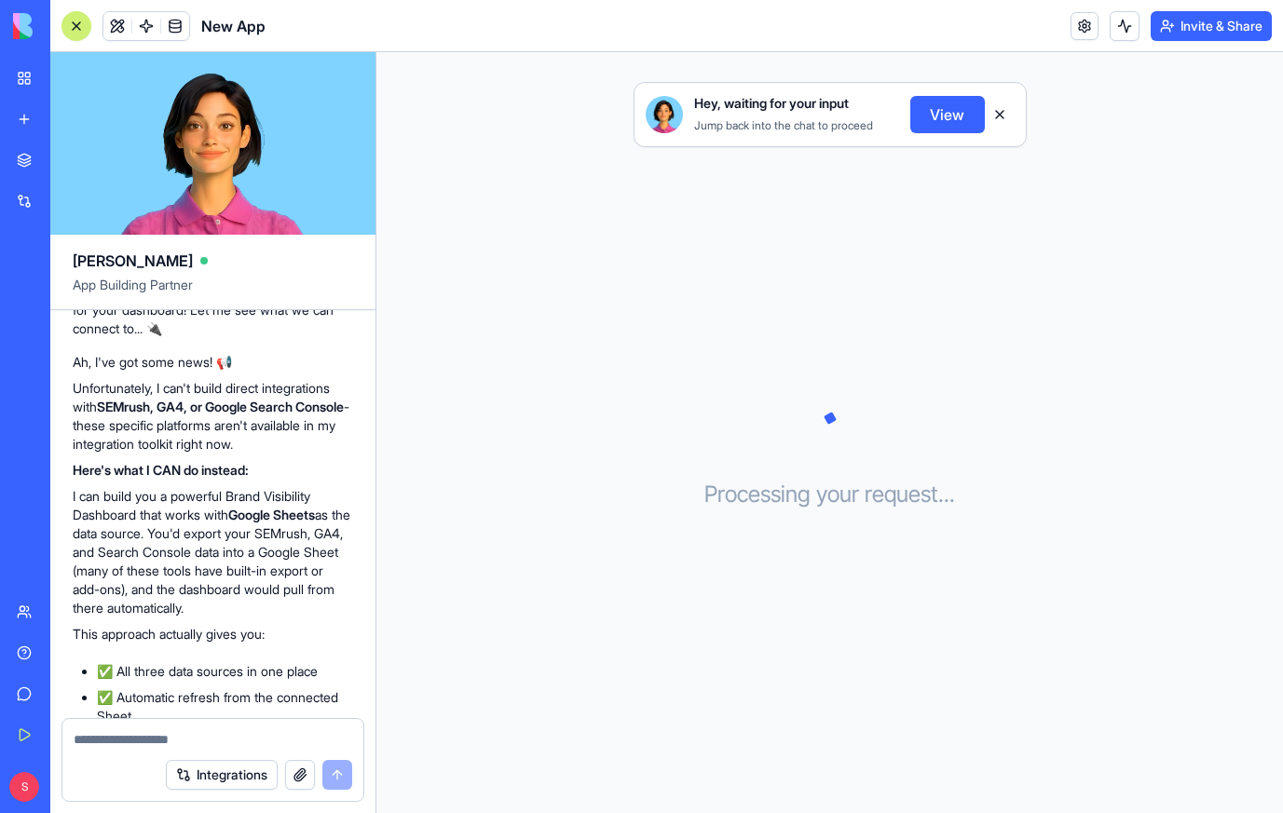
click at [20, 205] on link "Integrations" at bounding box center [43, 201] width 75 height 37
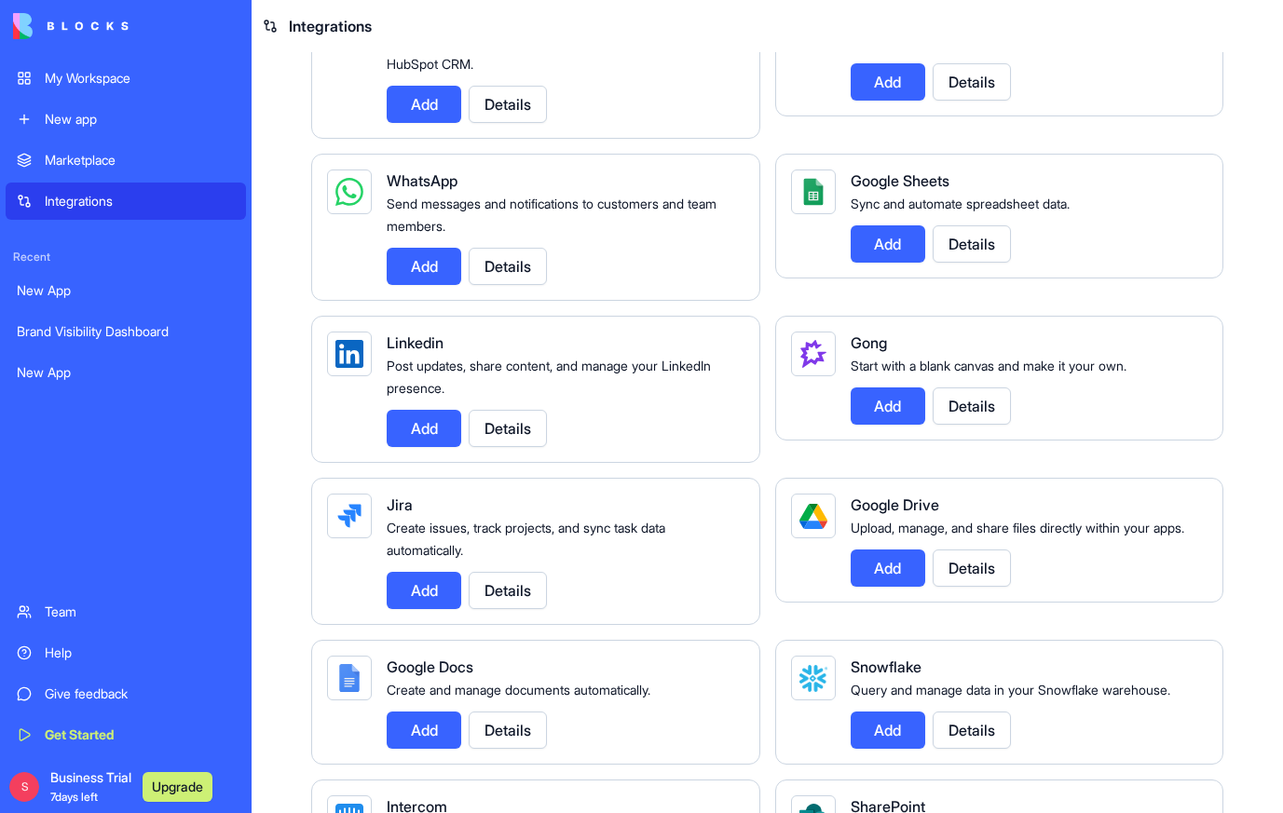
scroll to position [845, 0]
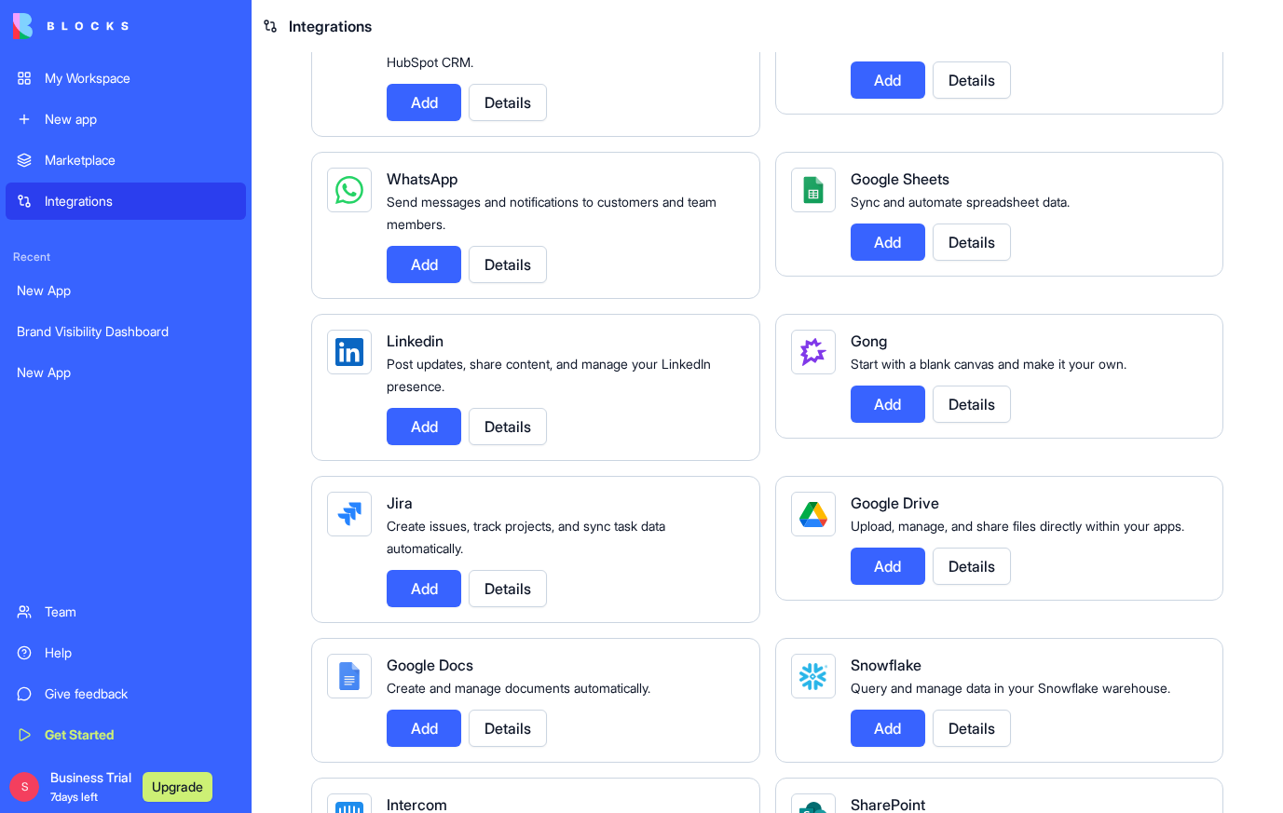
click at [516, 121] on button "Details" at bounding box center [508, 102] width 78 height 37
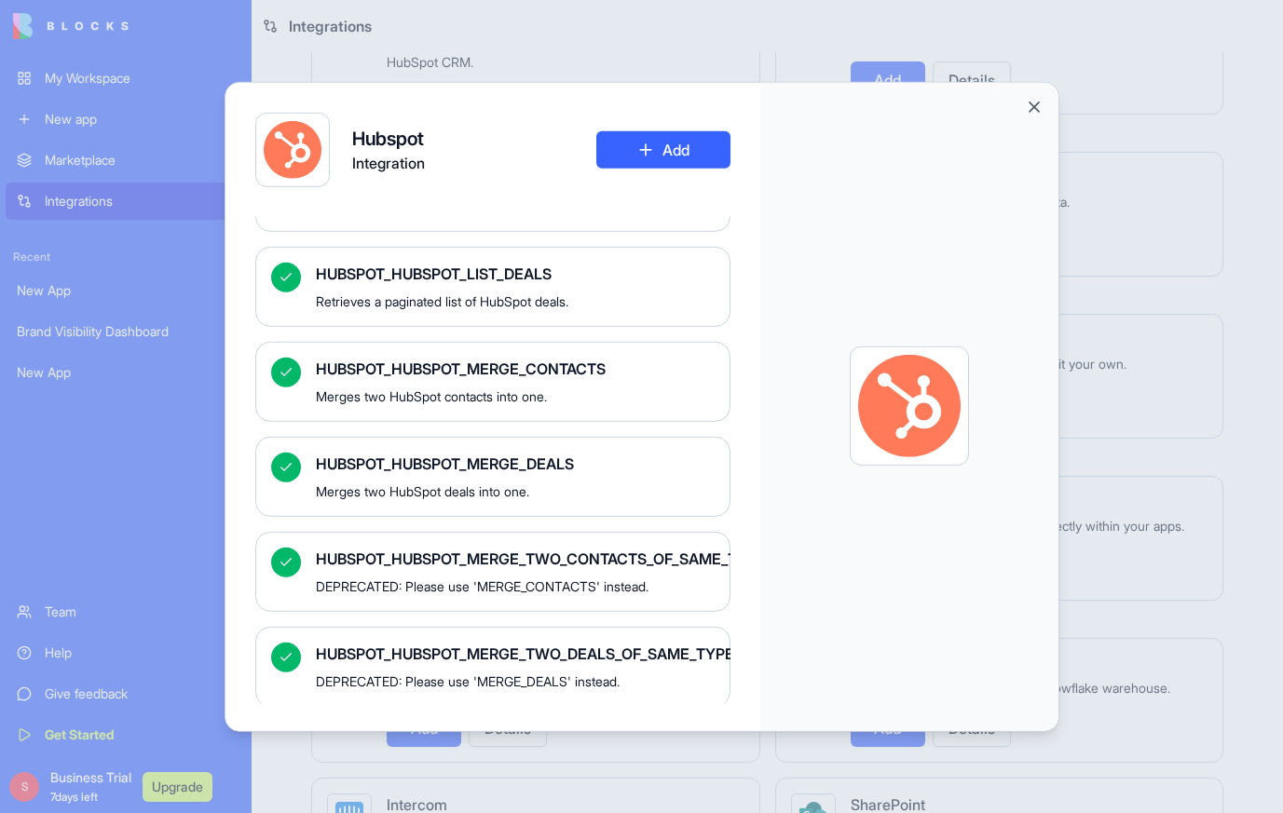
scroll to position [16399, 0]
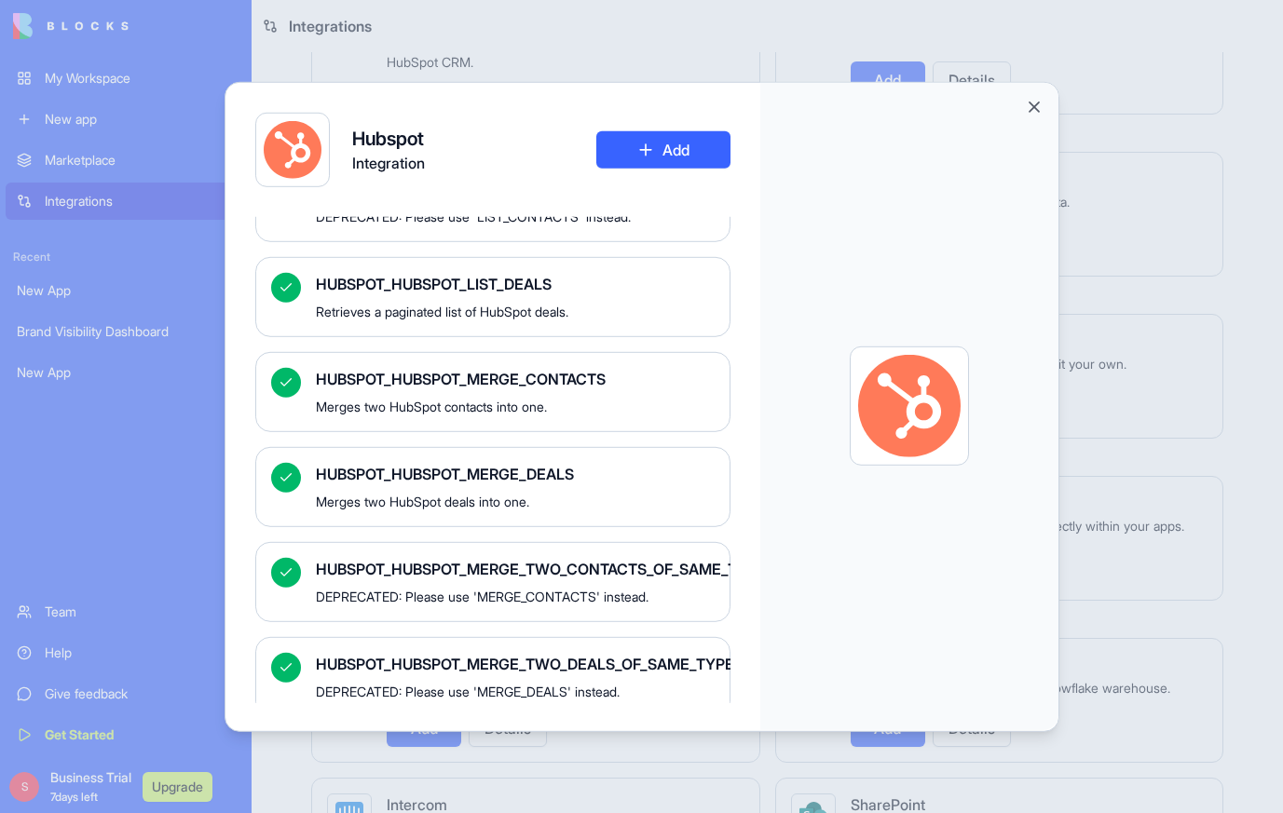
click at [642, 130] on span "Retrieves a paginated list of HubSpot contacts." at bounding box center [515, 121] width 399 height 19
click at [1034, 108] on button "Close" at bounding box center [1034, 106] width 19 height 19
